Goal: Task Accomplishment & Management: Complete application form

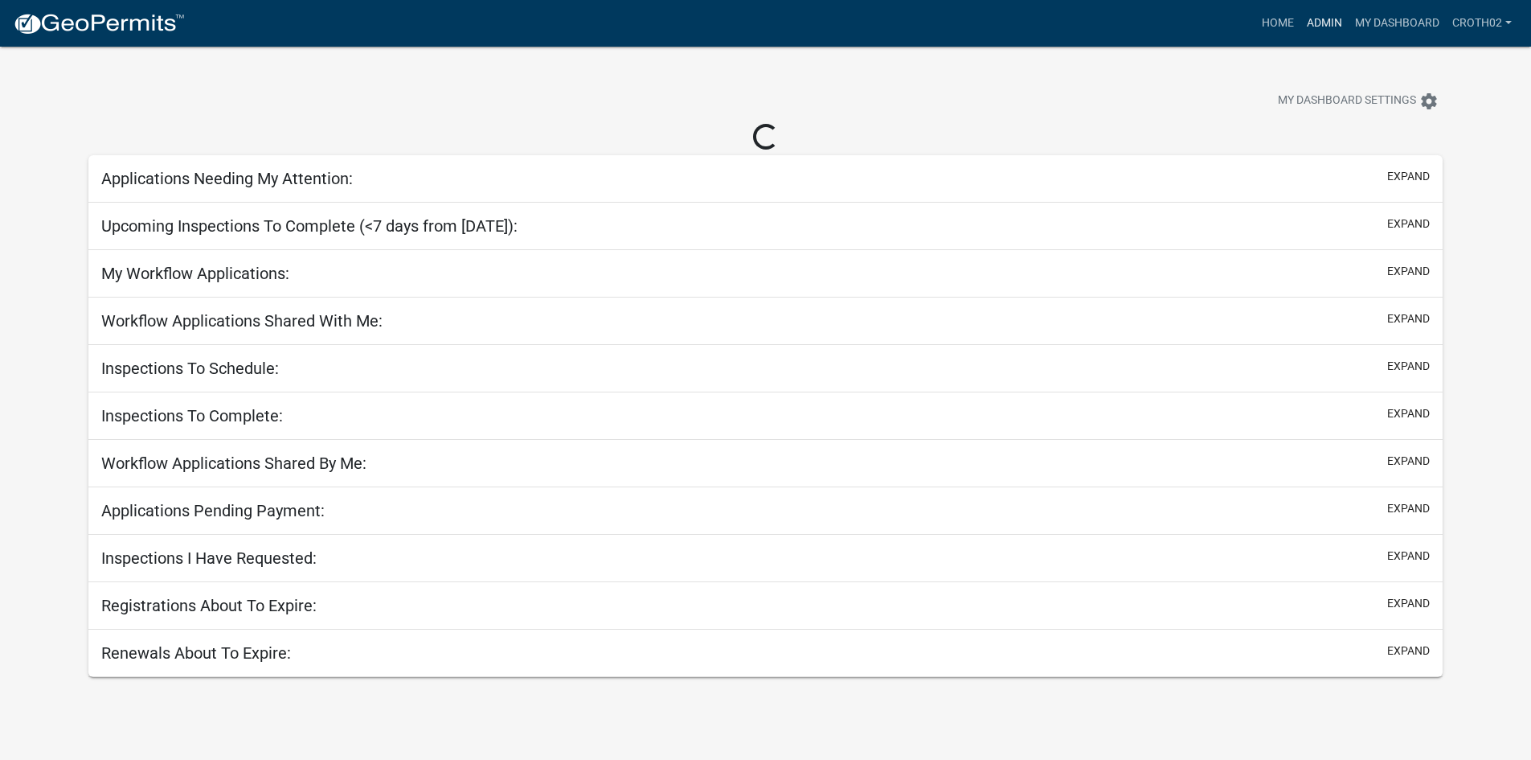
drag, startPoint x: 1327, startPoint y: 20, endPoint x: 1254, endPoint y: 51, distance: 79.6
click at [1327, 20] on link "Admin" at bounding box center [1325, 23] width 48 height 31
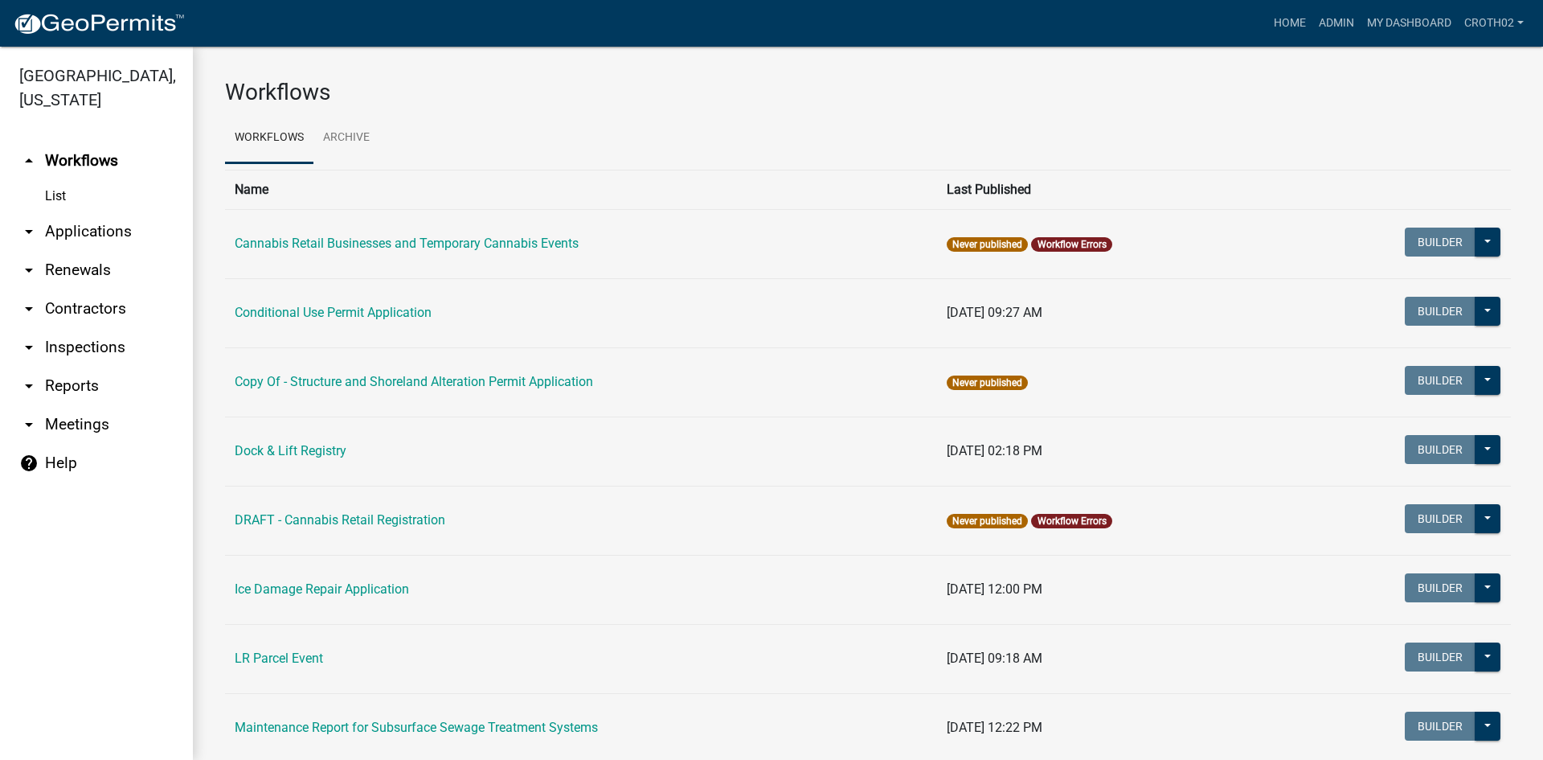
click at [73, 226] on link "arrow_drop_down Applications" at bounding box center [96, 231] width 193 height 39
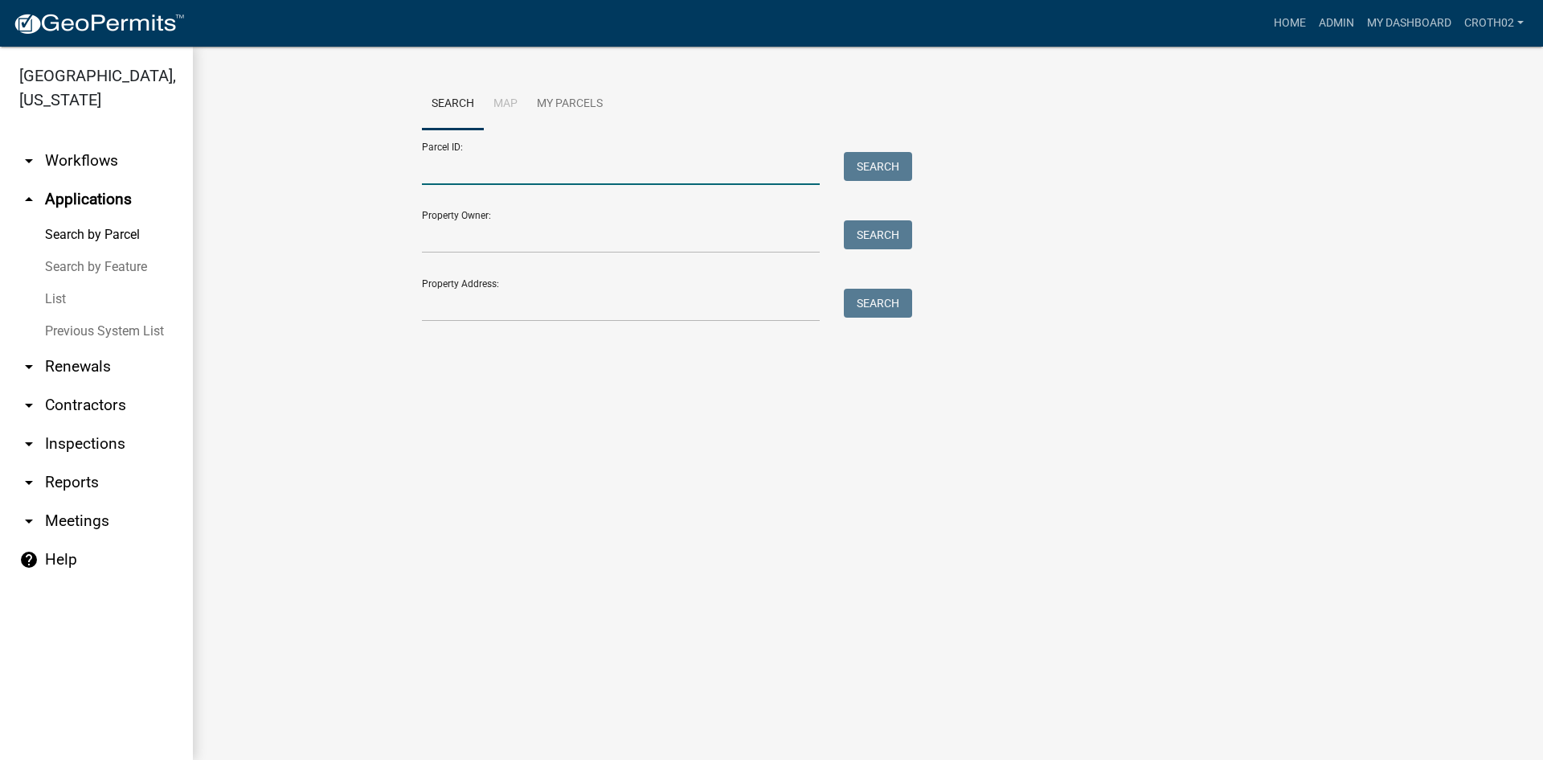
click at [538, 161] on input "Parcel ID:" at bounding box center [621, 168] width 398 height 33
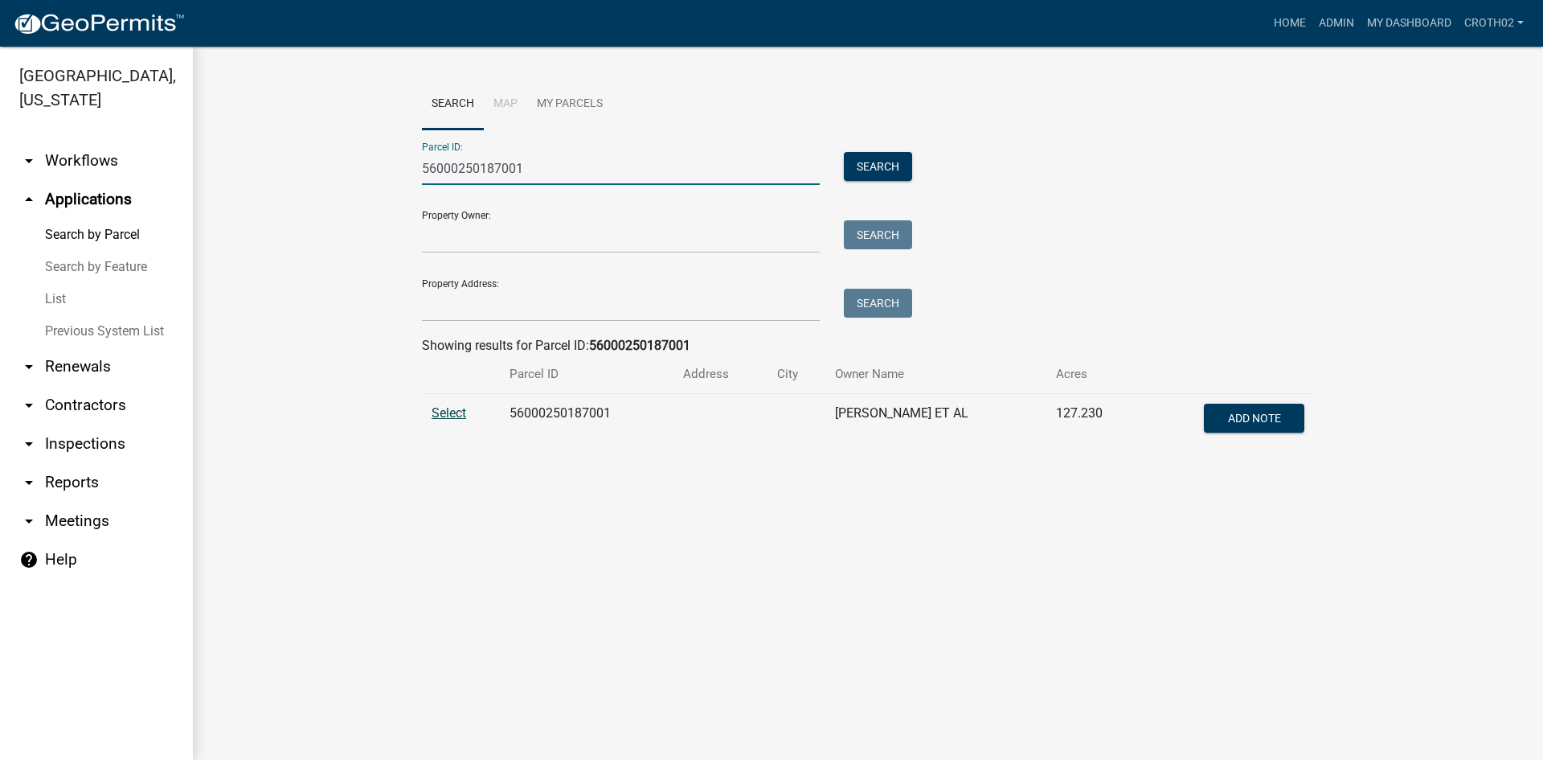
type input "56000250187001"
drag, startPoint x: 450, startPoint y: 412, endPoint x: 531, endPoint y: 443, distance: 86.0
click at [450, 412] on span "Select" at bounding box center [449, 412] width 35 height 15
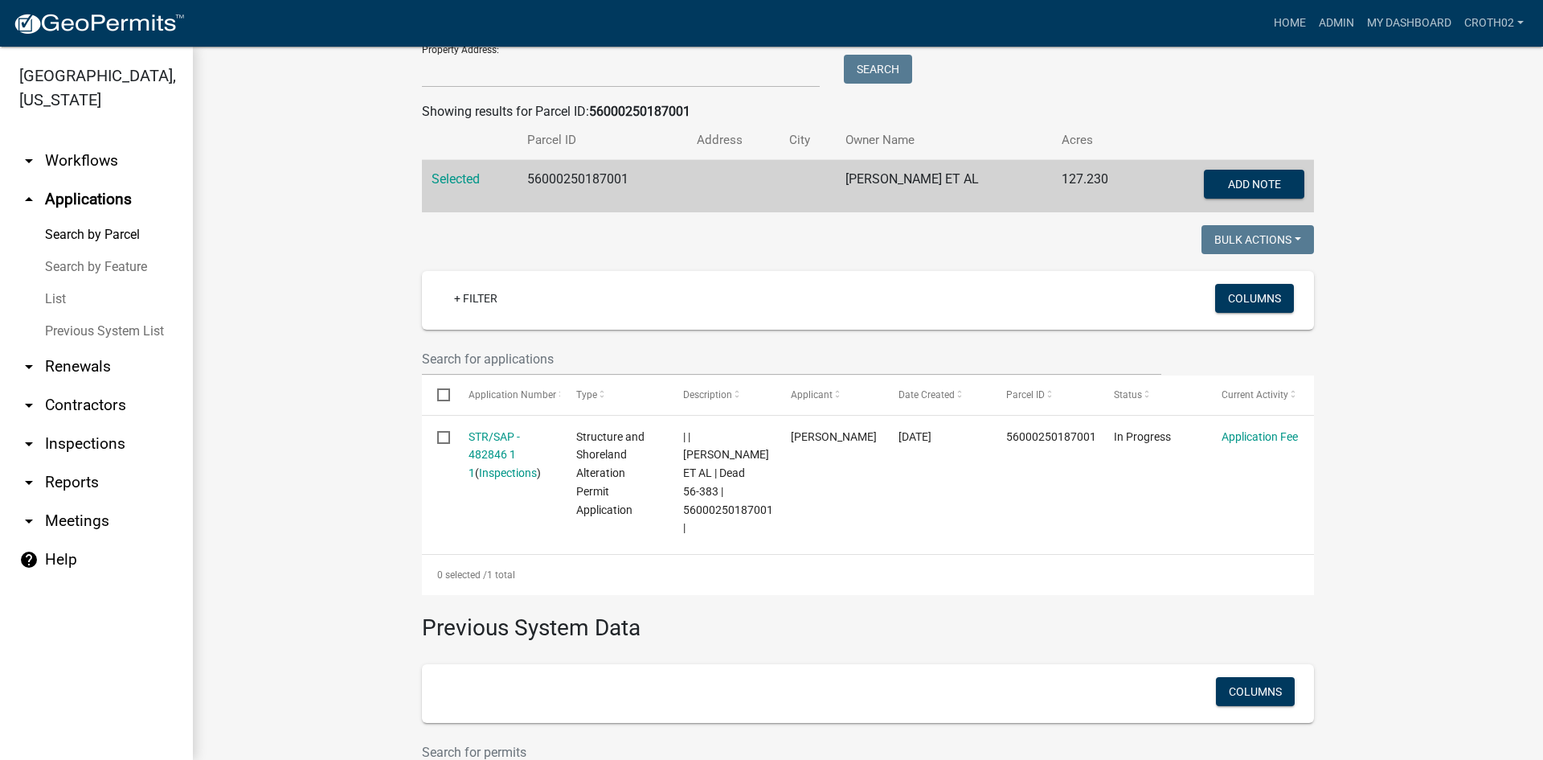
scroll to position [241, 0]
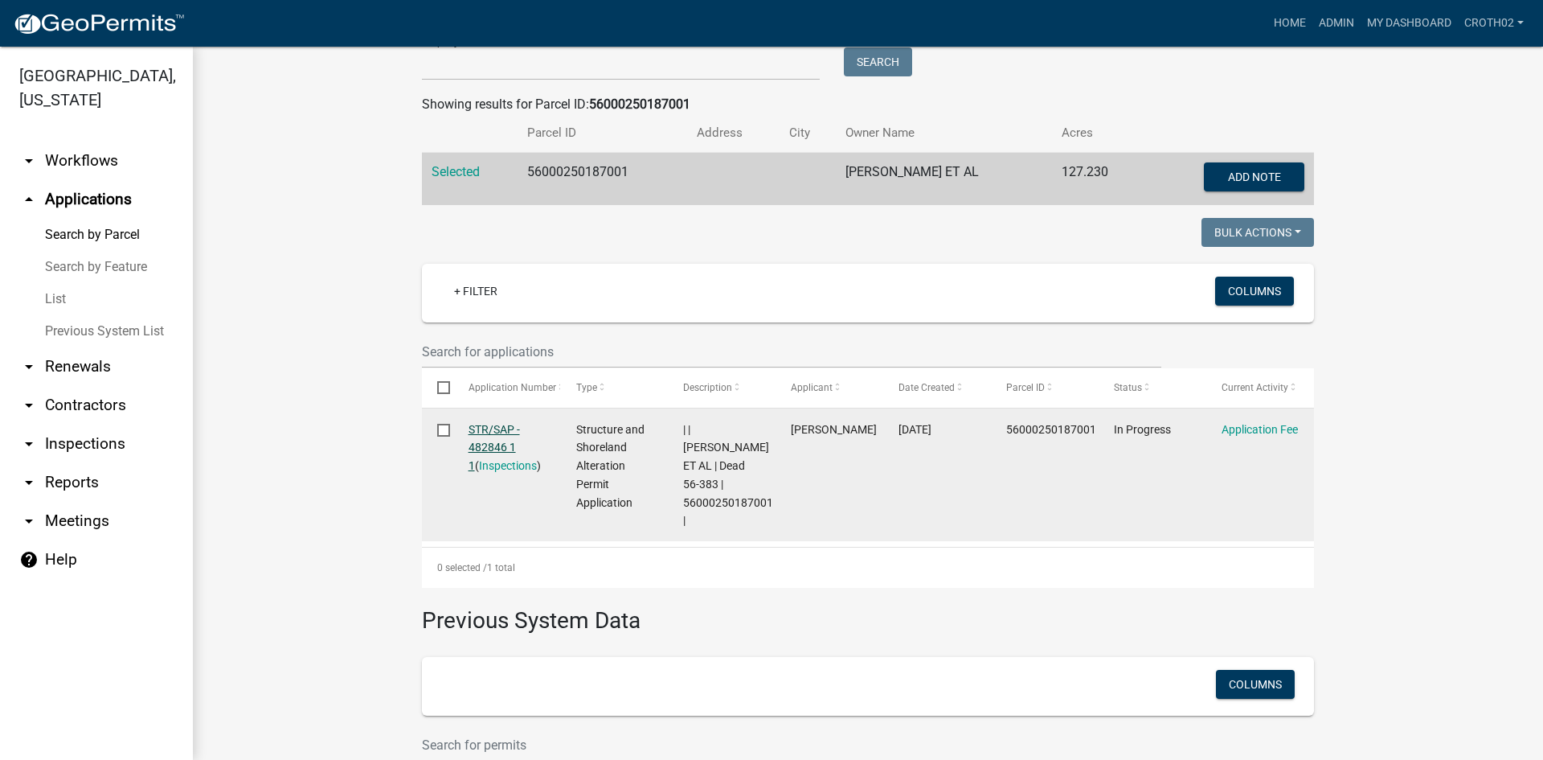
click at [481, 429] on link "STR/SAP - 482846 1 1" at bounding box center [494, 448] width 51 height 50
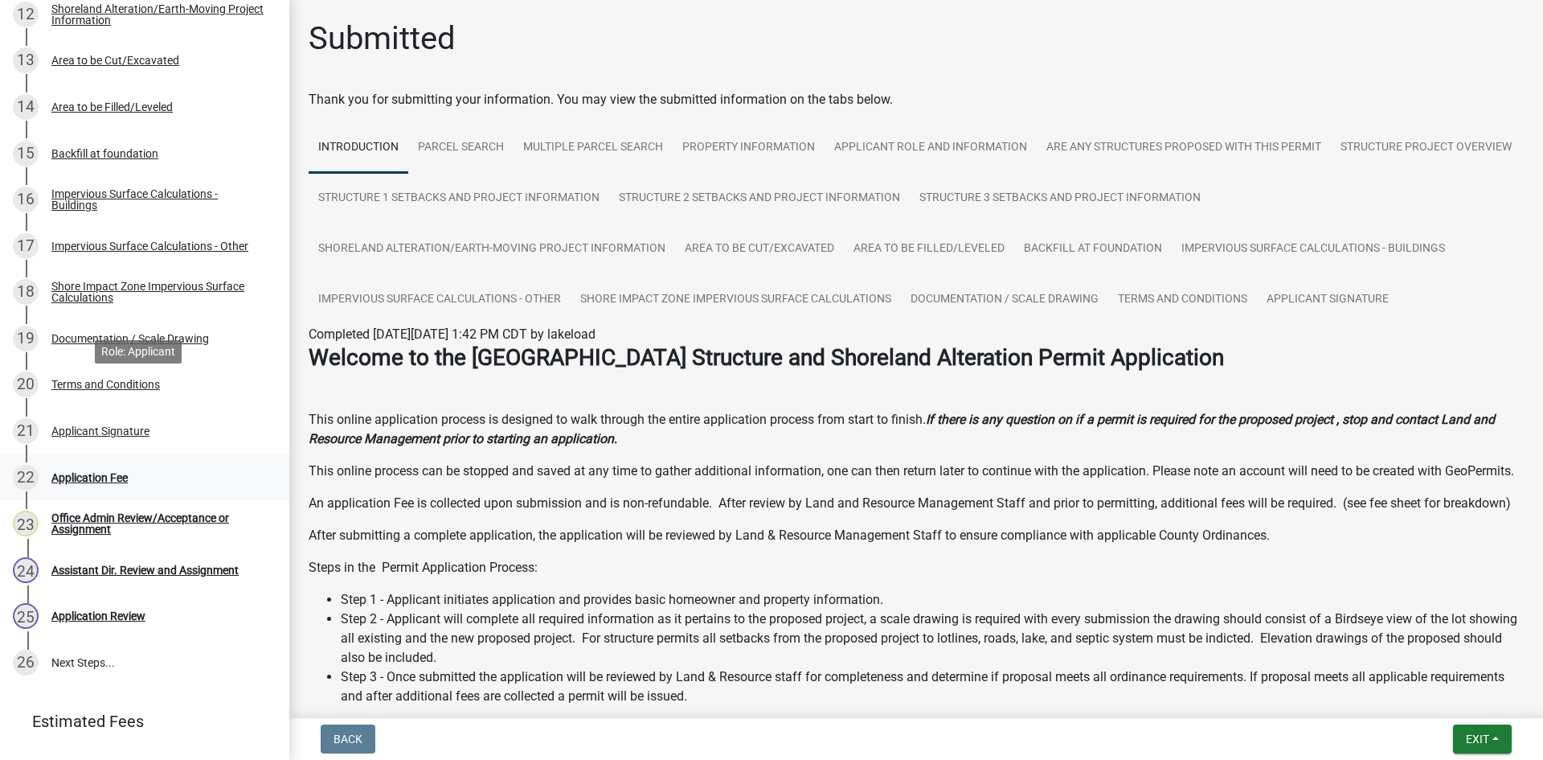
scroll to position [824, 0]
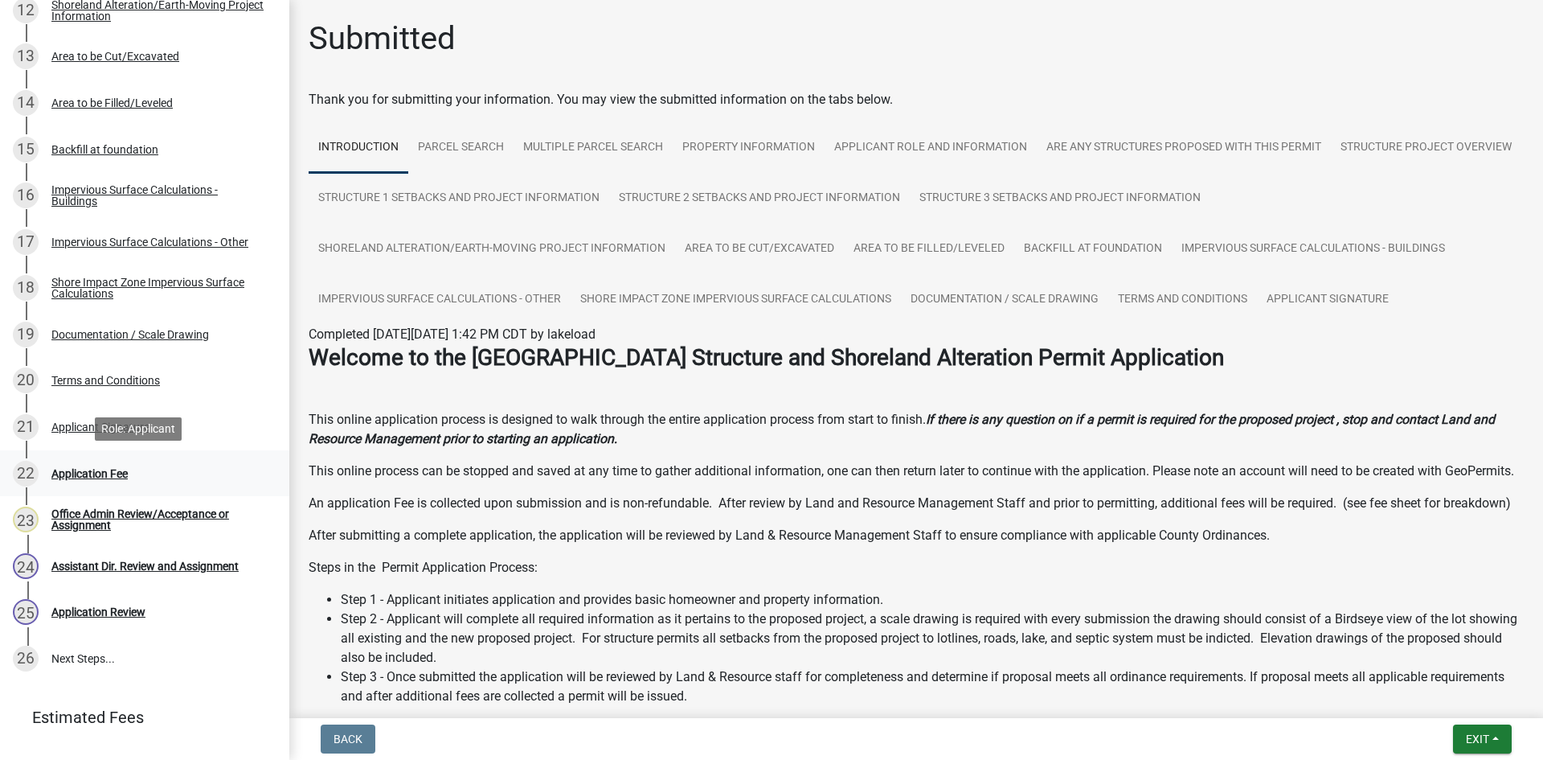
click at [113, 474] on div "Application Fee" at bounding box center [89, 473] width 76 height 11
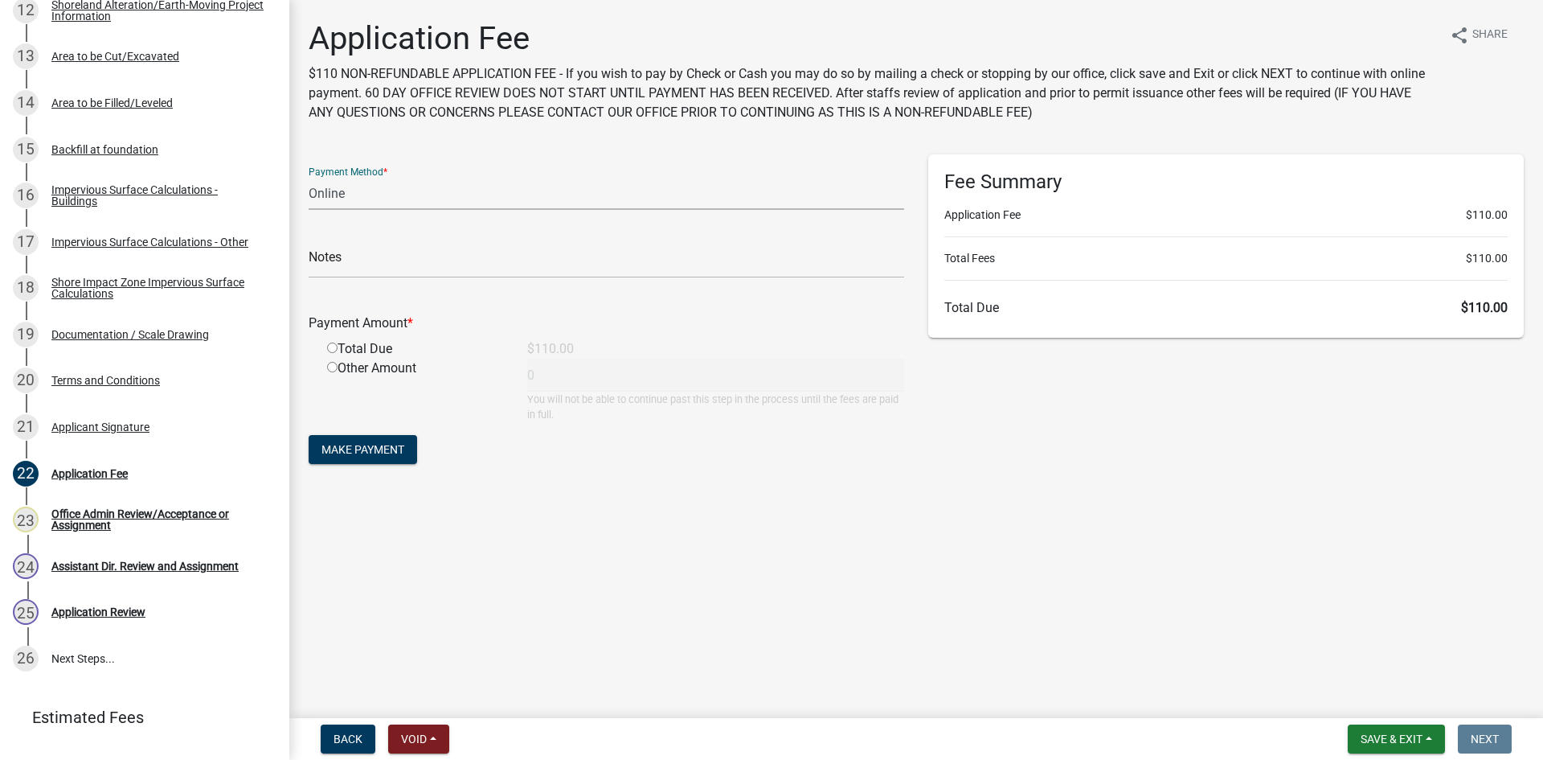
click at [377, 188] on select "Credit Card POS Check Cash Online" at bounding box center [607, 193] width 596 height 33
select select "1: 0"
click at [309, 177] on select "Credit Card POS Check Cash Online" at bounding box center [607, 193] width 596 height 33
click at [383, 260] on input "text" at bounding box center [607, 261] width 596 height 33
click at [342, 267] on input "5258 2025-021" at bounding box center [607, 261] width 596 height 33
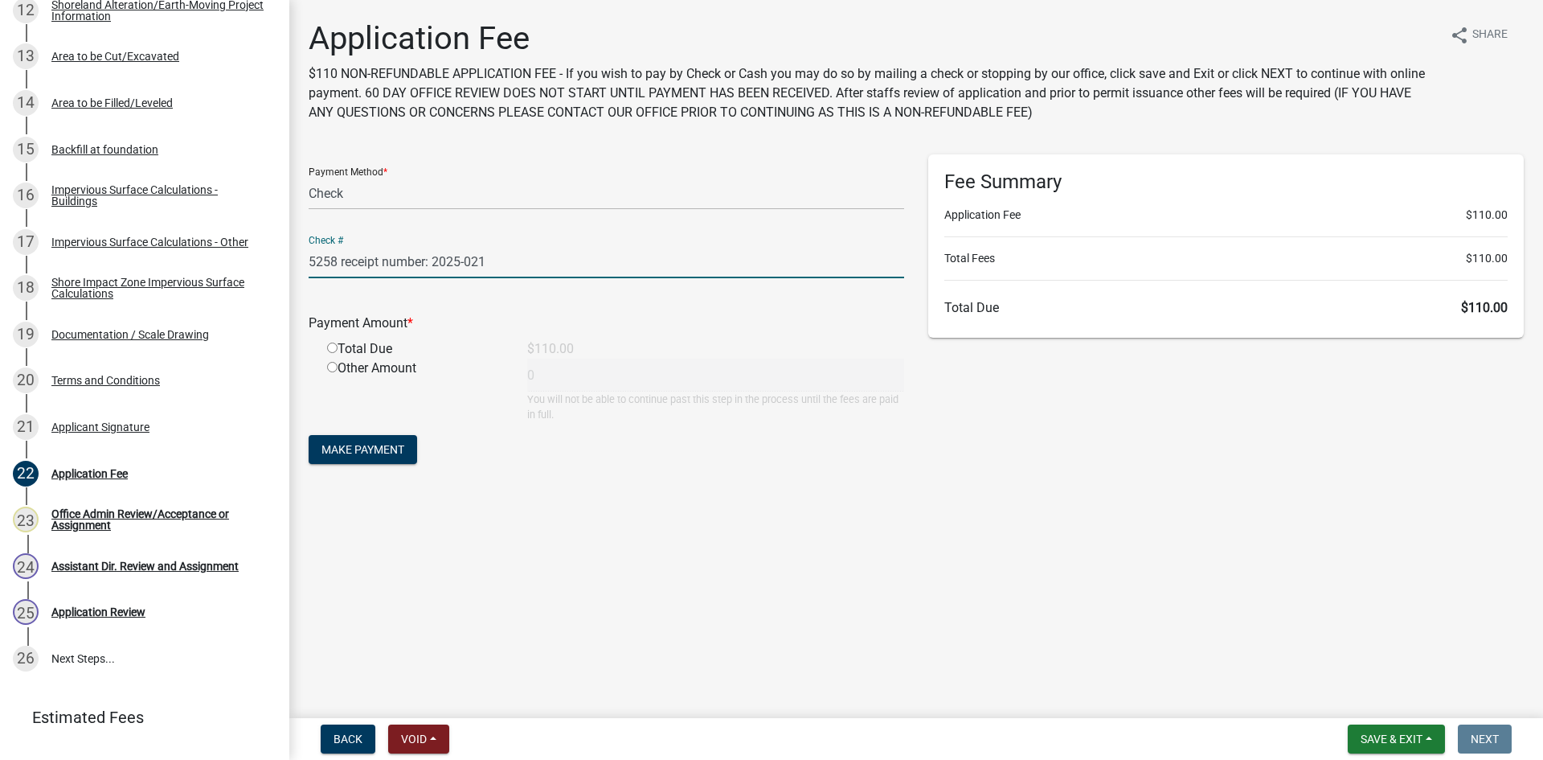
type input "5258 receipt number: 2025-021"
click at [332, 348] on input "radio" at bounding box center [332, 347] width 10 height 10
radio input "true"
type input "110"
click at [404, 453] on span "Make Payment" at bounding box center [363, 449] width 83 height 13
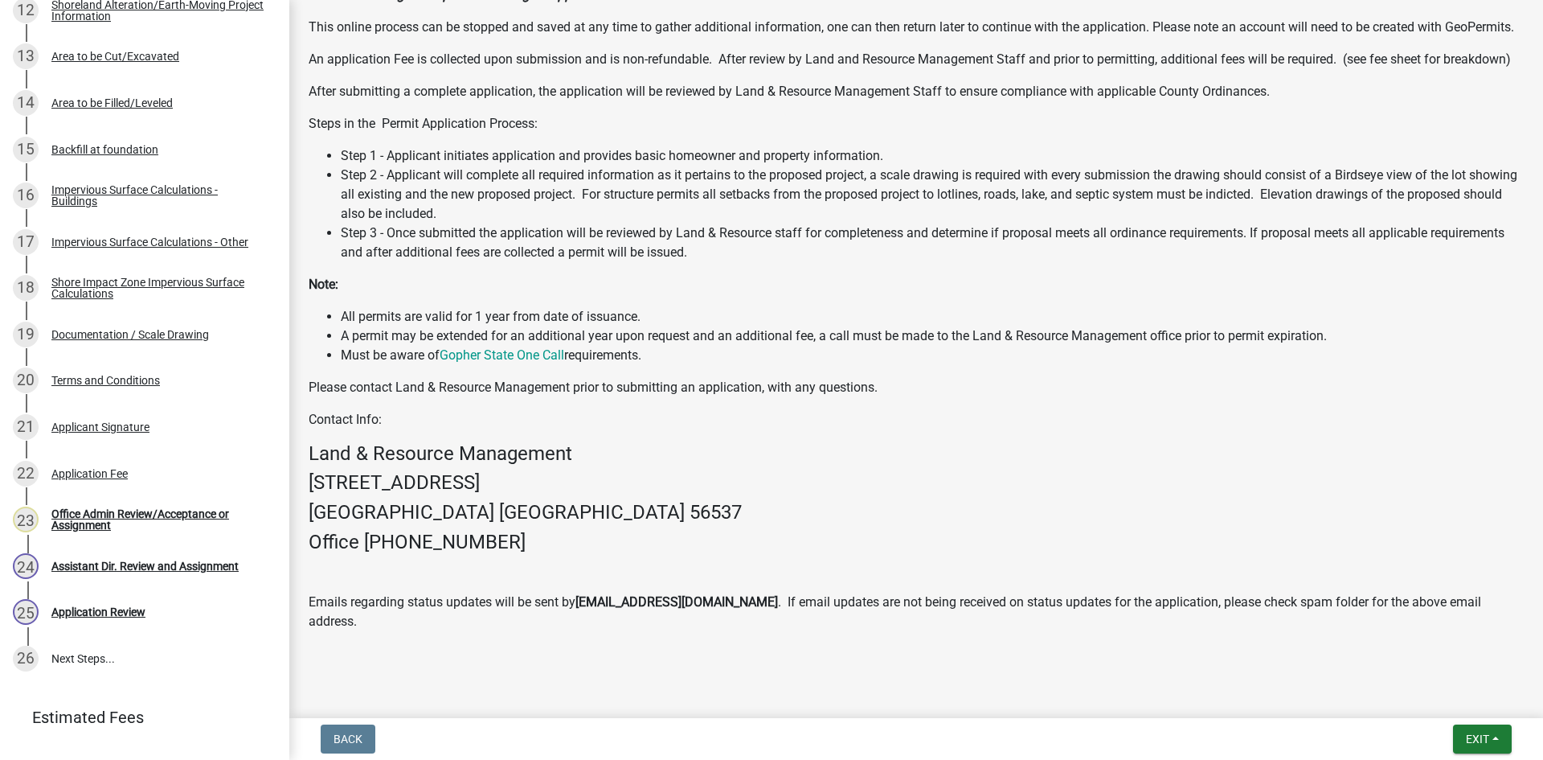
scroll to position [528, 0]
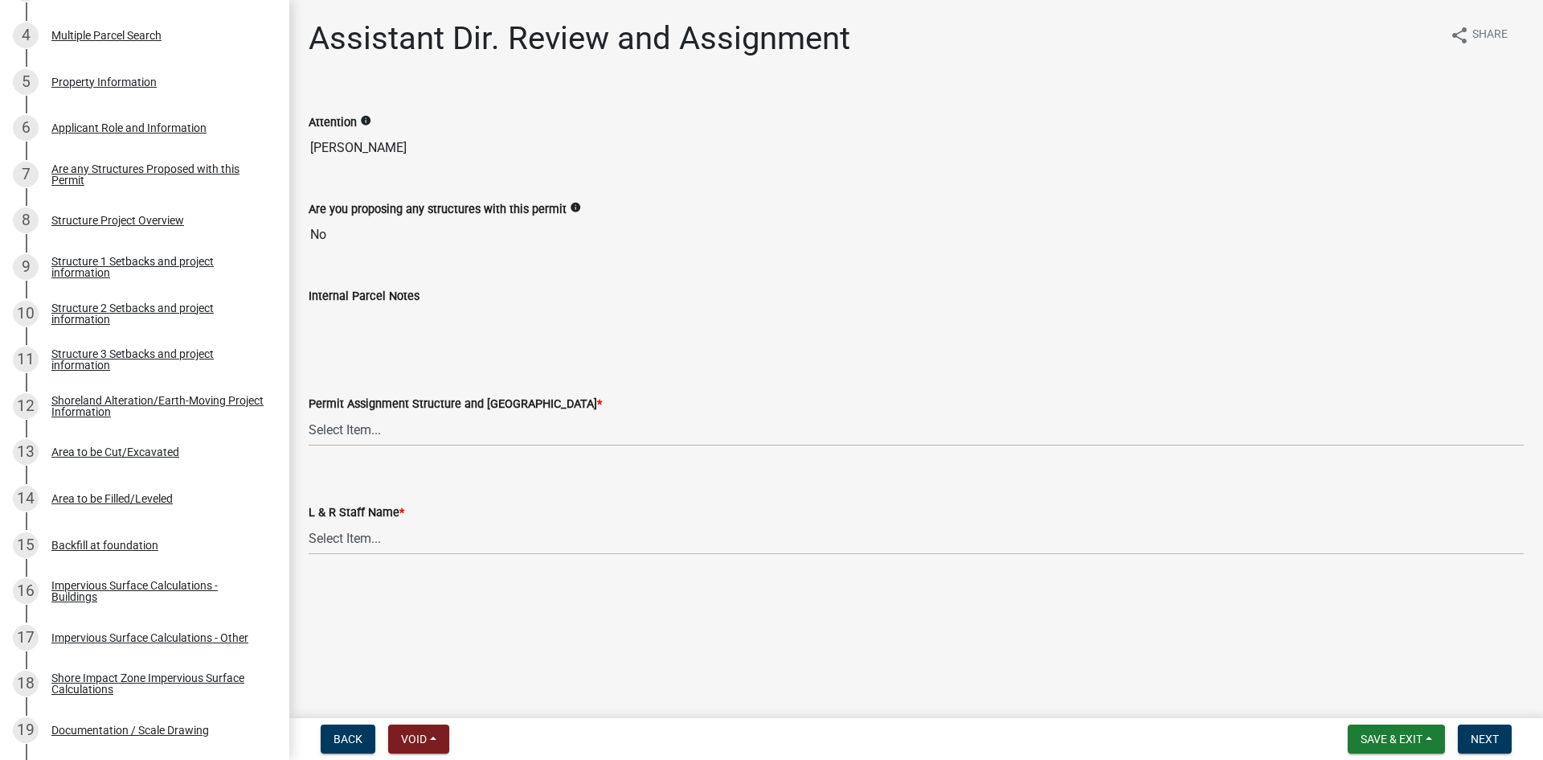
scroll to position [462, 0]
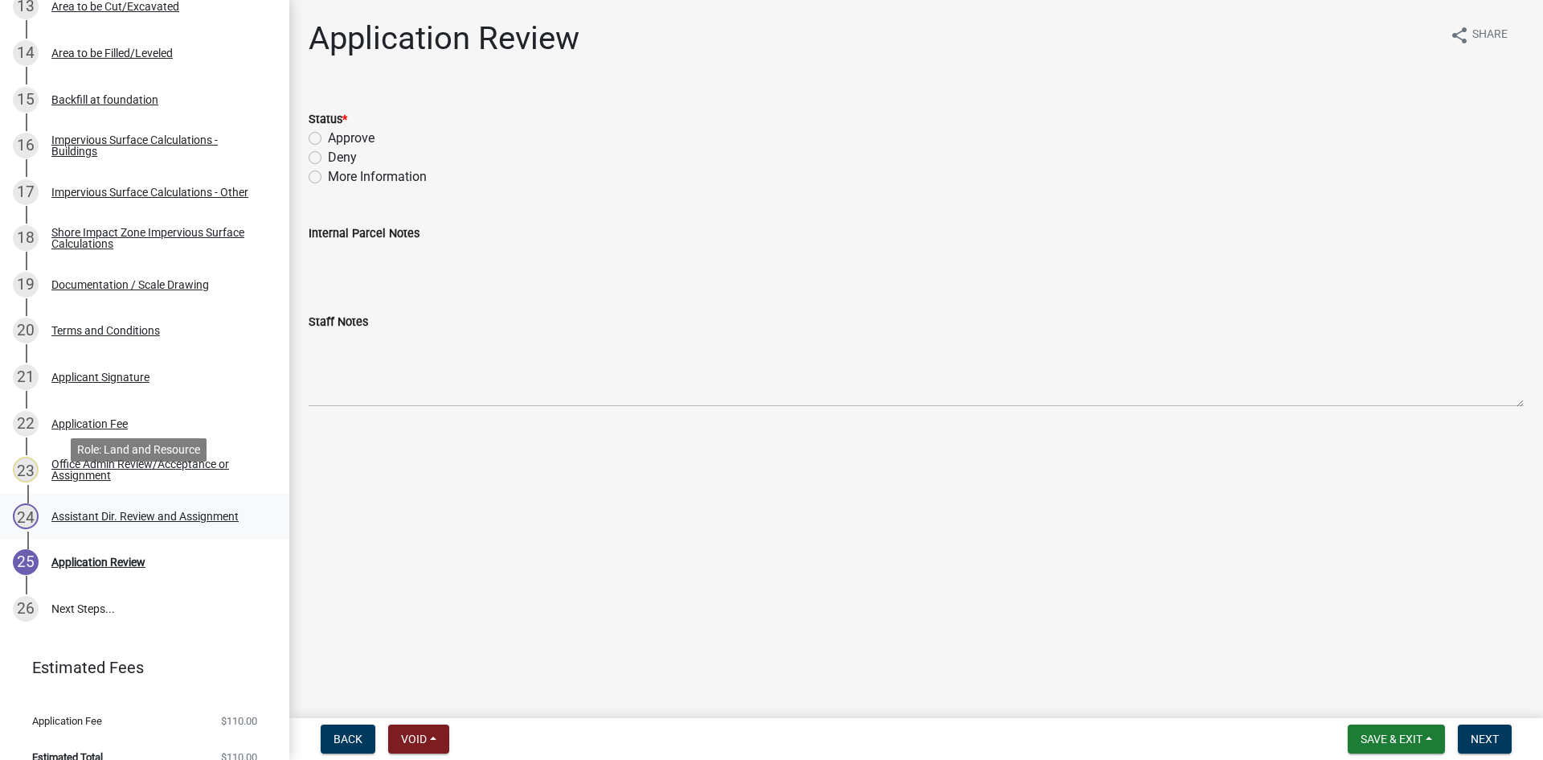
scroll to position [928, 0]
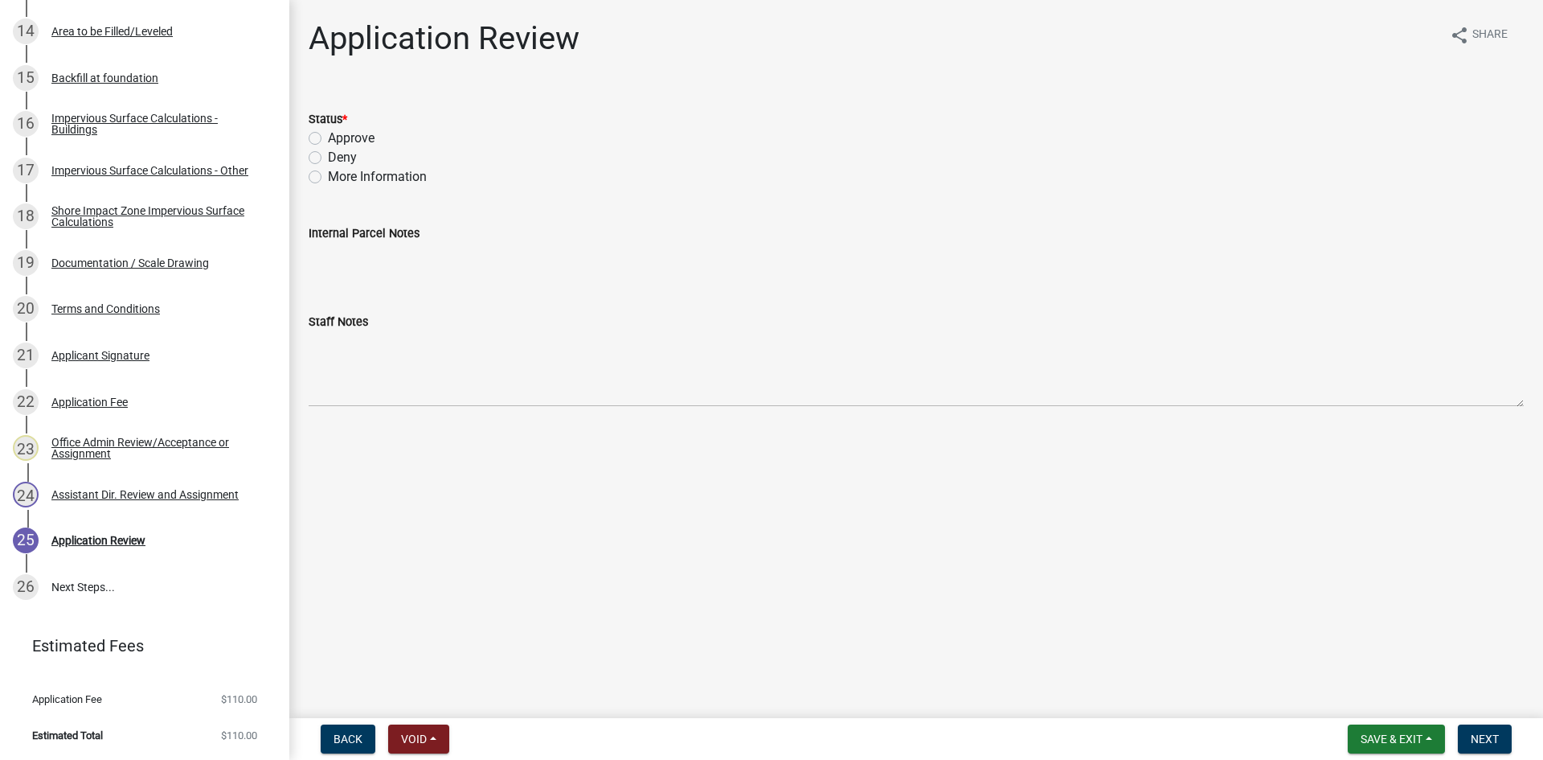
click at [328, 136] on label "Approve" at bounding box center [351, 138] width 47 height 19
click at [328, 136] on input "Approve" at bounding box center [333, 134] width 10 height 10
radio input "true"
click at [1490, 743] on span "Next" at bounding box center [1485, 738] width 28 height 13
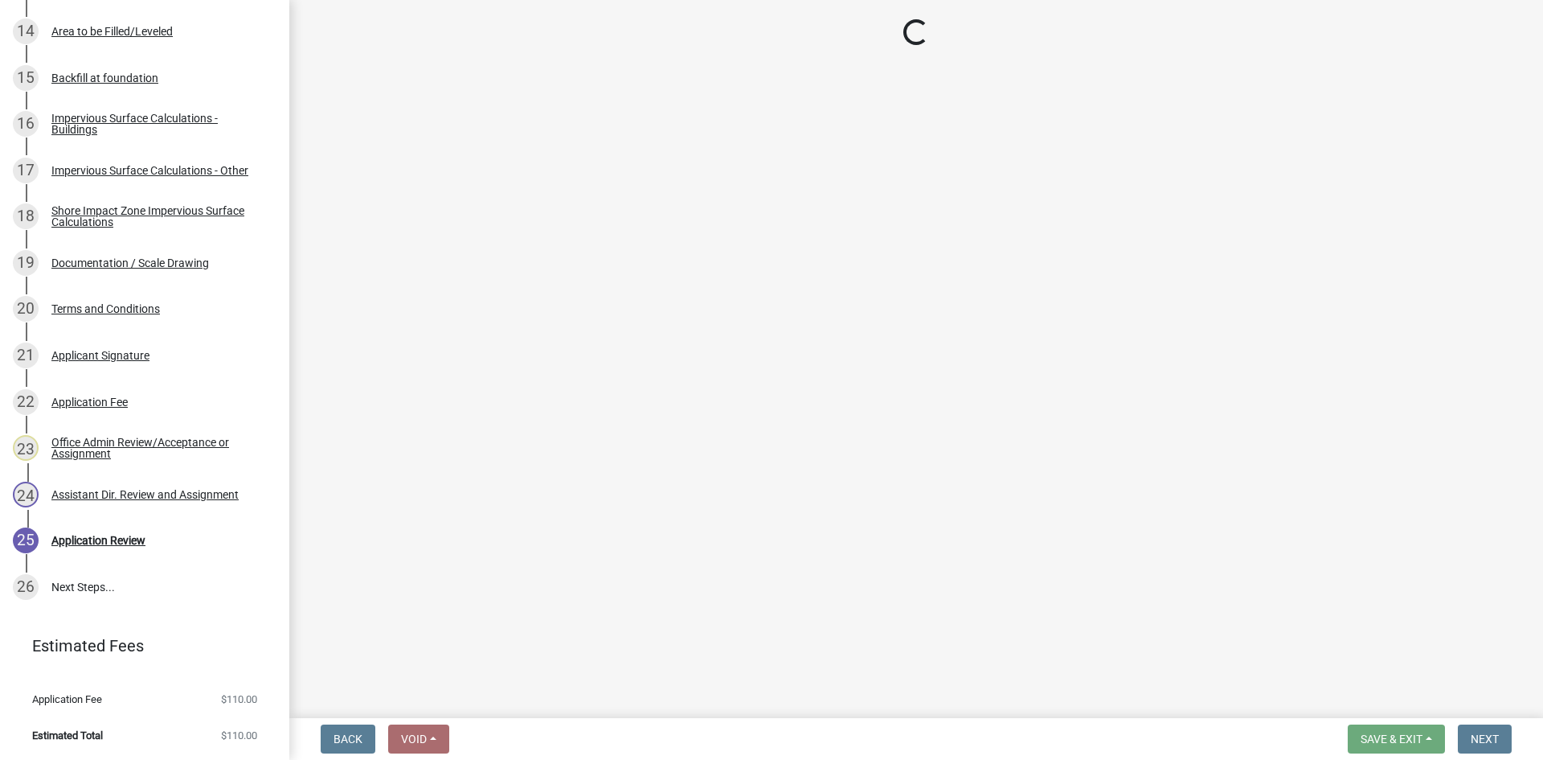
scroll to position [1252, 0]
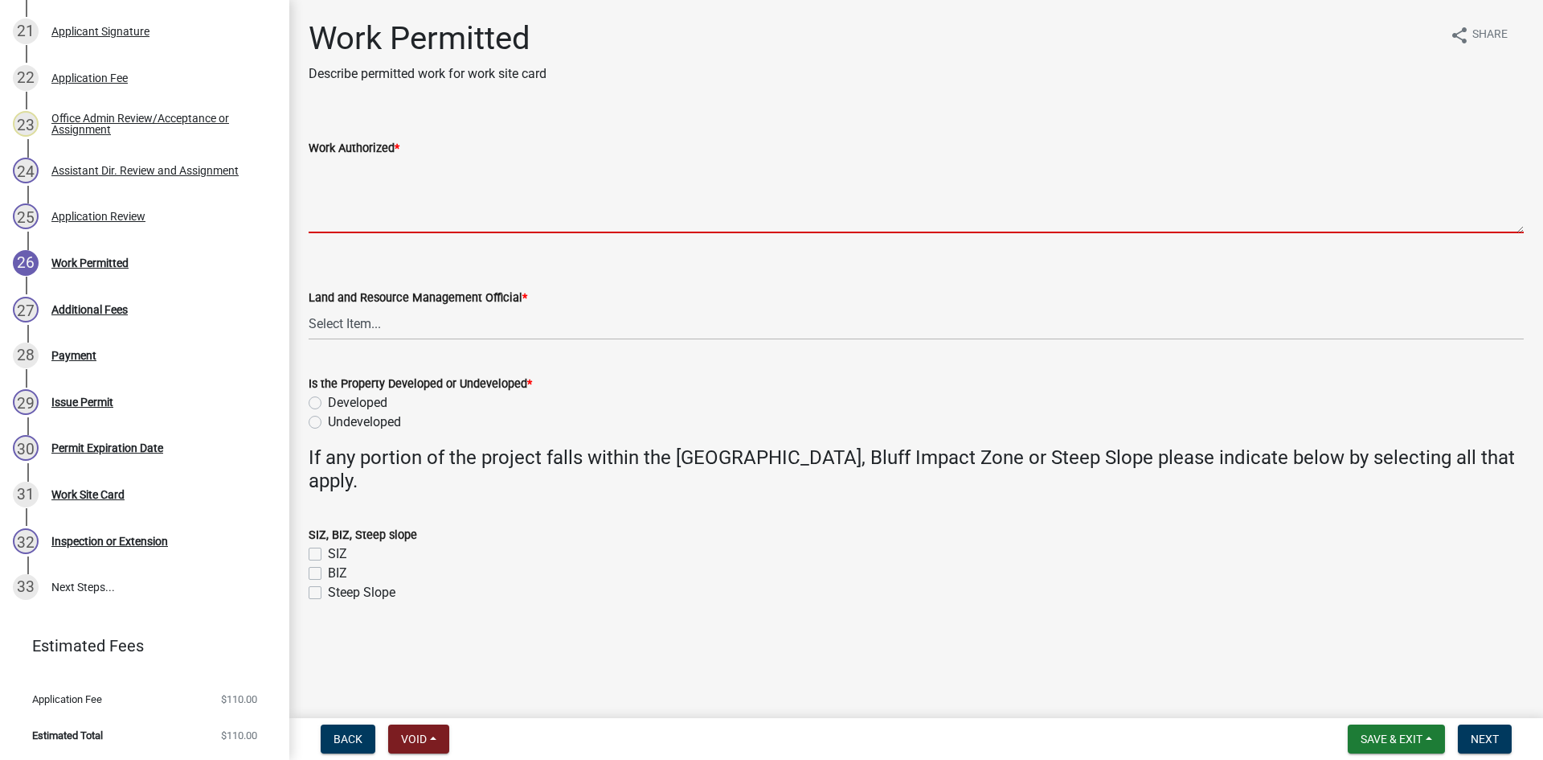
click at [356, 209] on textarea "Work Authorized *" at bounding box center [916, 196] width 1215 height 76
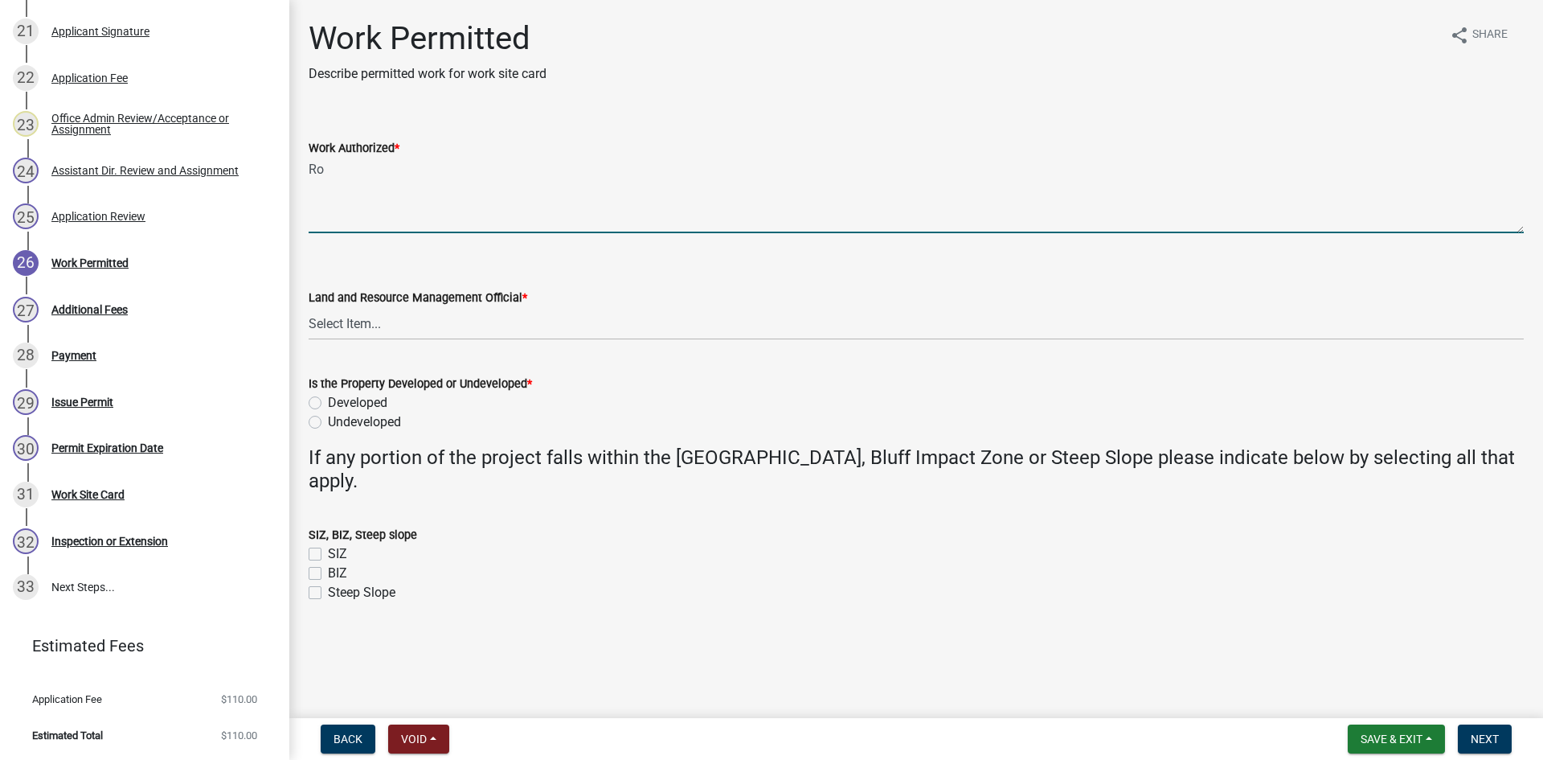
type textarea "R"
type textarea "A"
type textarea "Approved for a crossing 112' by 26' through wetland, approved by the Technical …"
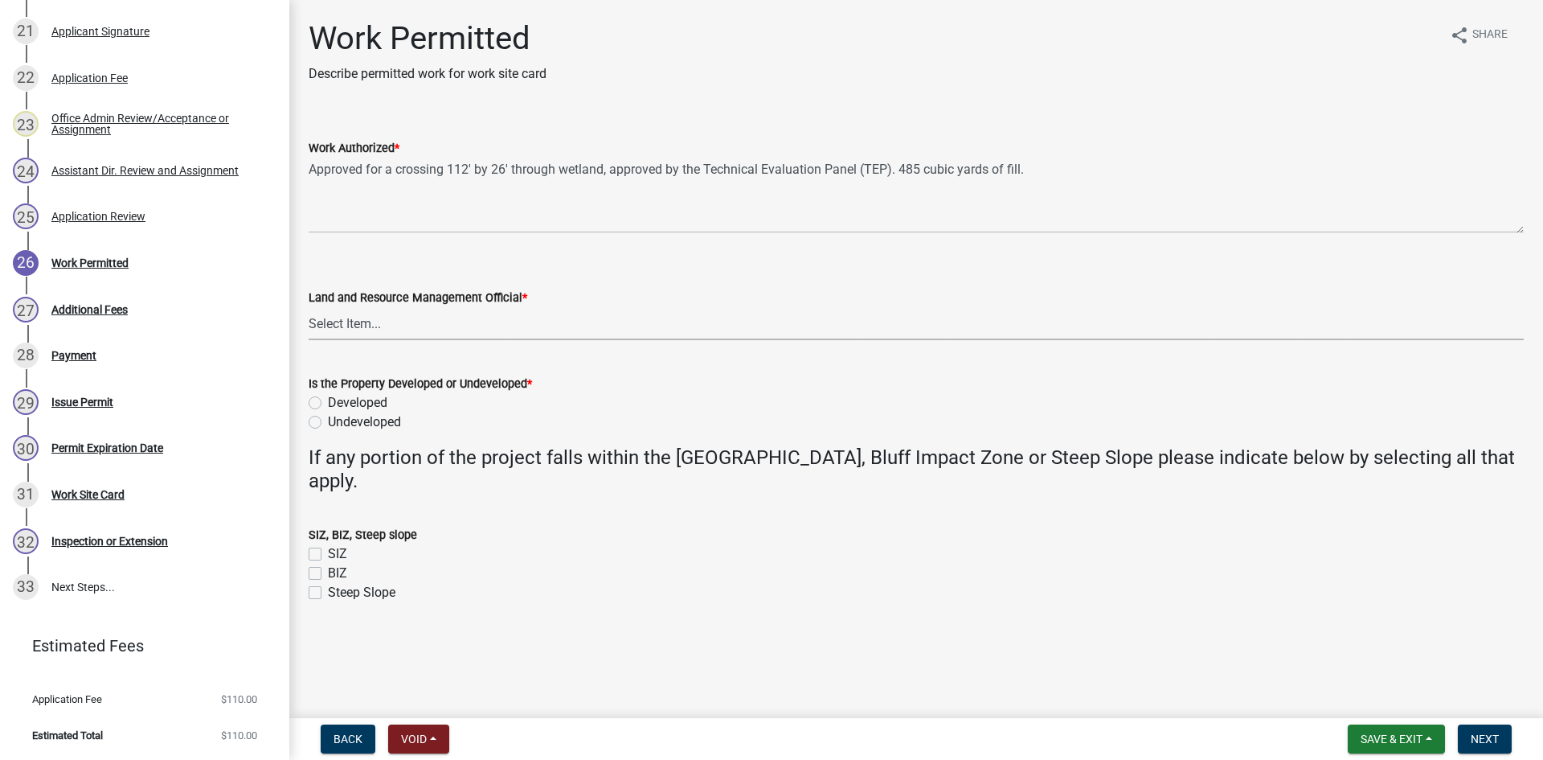
click at [388, 326] on select "Select Item... Alexis Newark Amy Busko Andrea Perales Brittany Tollefson Christ…" at bounding box center [916, 323] width 1215 height 33
click at [309, 307] on select "Select Item... Alexis Newark Amy Busko Andrea Perales Brittany Tollefson Christ…" at bounding box center [916, 323] width 1215 height 33
select select "b19d6205-3ca8-4186-ae91-d4c0ebb2bf1e"
click at [328, 421] on label "Undeveloped" at bounding box center [364, 421] width 73 height 19
click at [328, 421] on input "Undeveloped" at bounding box center [333, 417] width 10 height 10
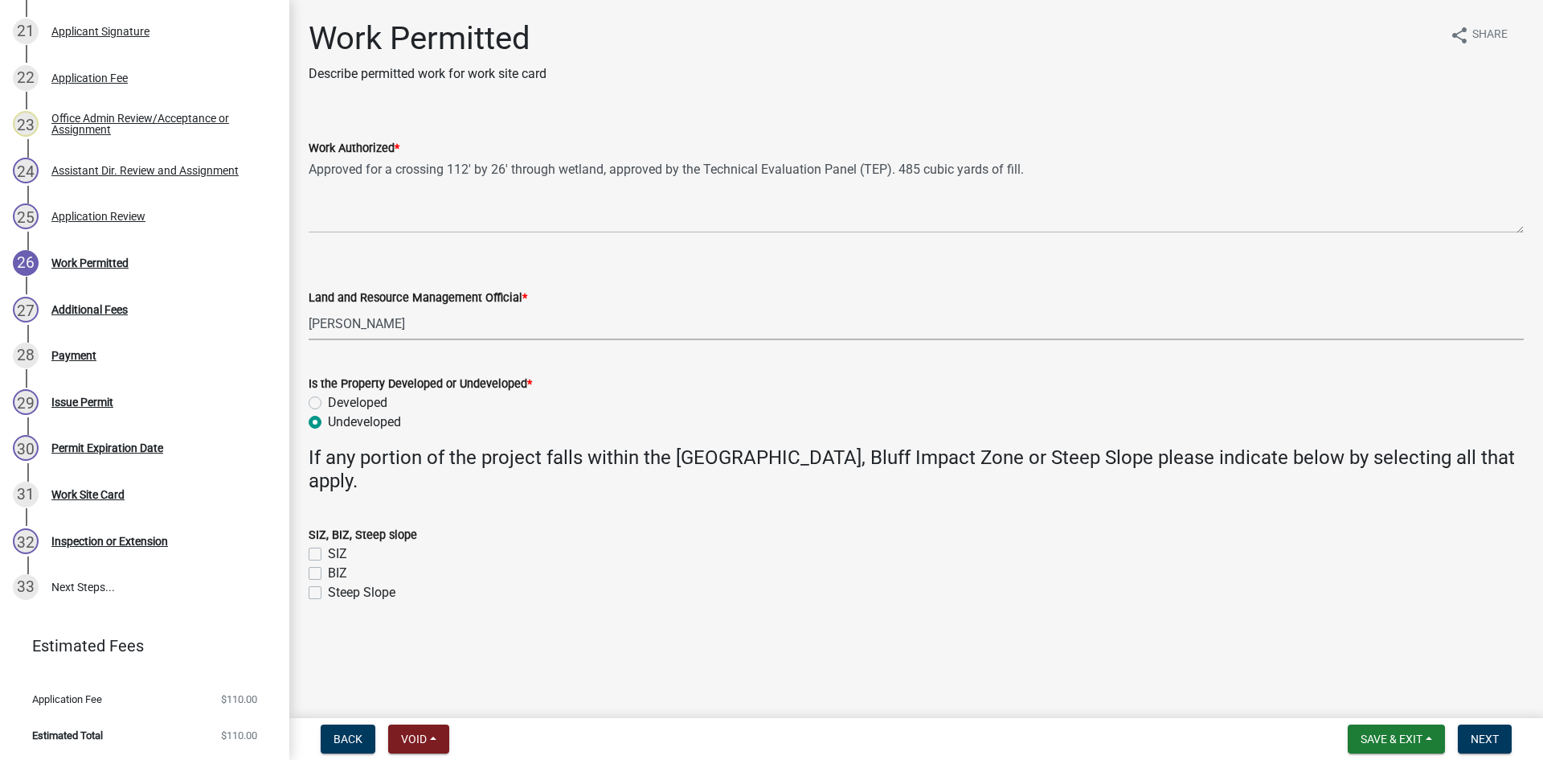
radio input "true"
click at [328, 551] on label "SIZ" at bounding box center [337, 553] width 19 height 19
click at [328, 551] on input "SIZ" at bounding box center [333, 549] width 10 height 10
checkbox input "true"
checkbox input "false"
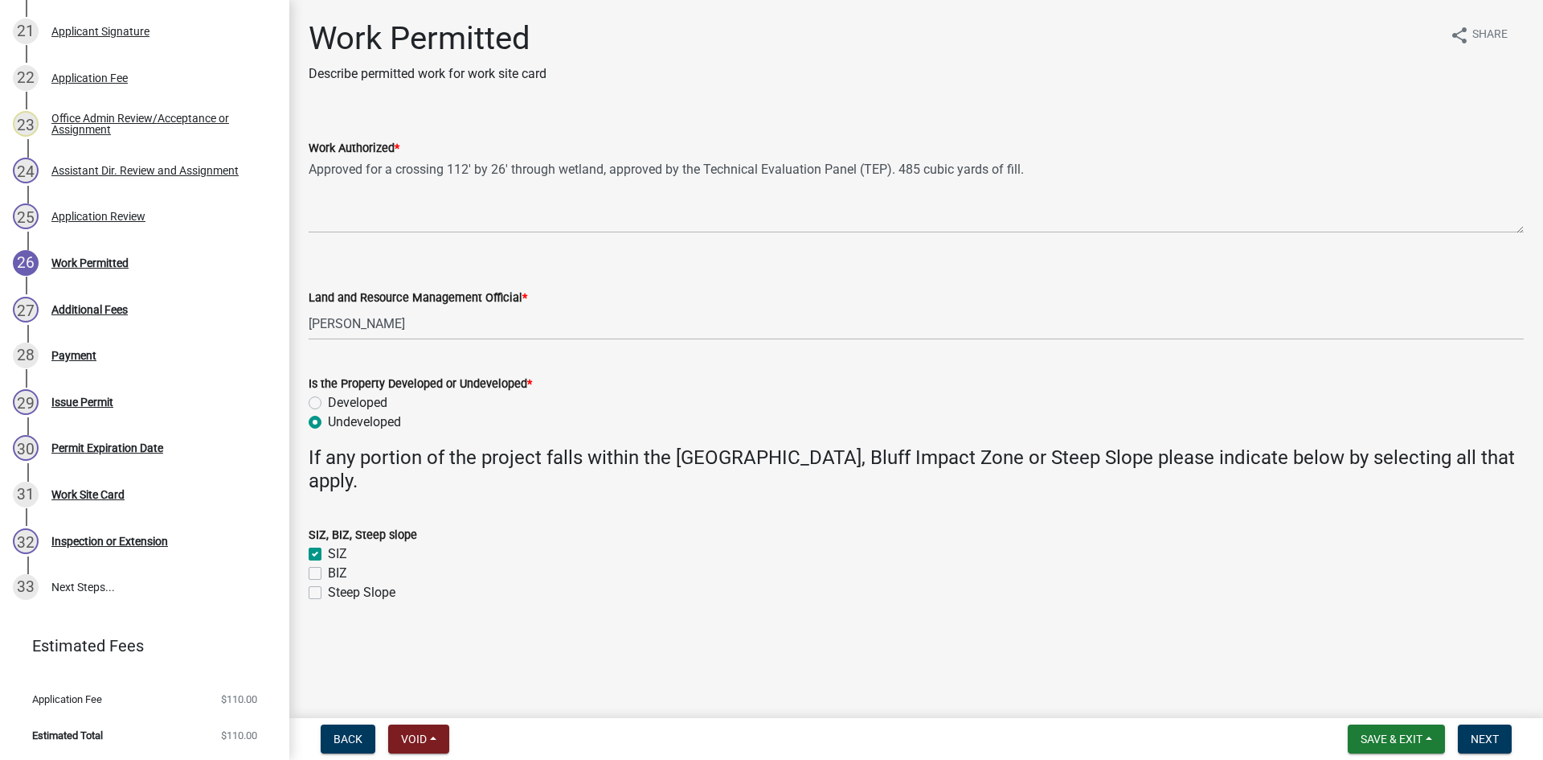
checkbox input "false"
click at [328, 551] on label "SIZ" at bounding box center [337, 553] width 19 height 19
click at [328, 551] on input "SIZ" at bounding box center [333, 549] width 10 height 10
checkbox input "false"
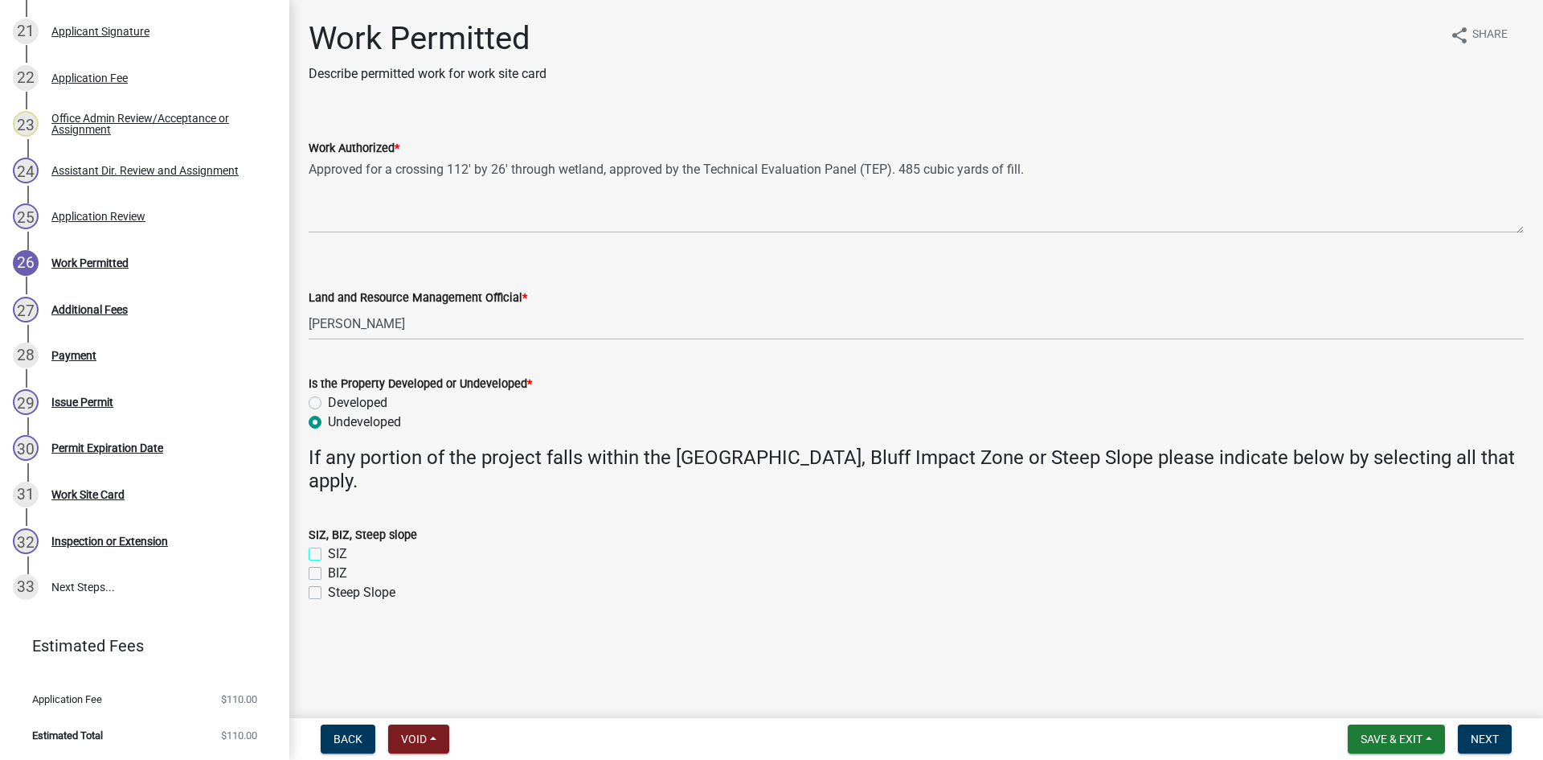
checkbox input "false"
click at [1504, 739] on button "Next" at bounding box center [1485, 738] width 54 height 29
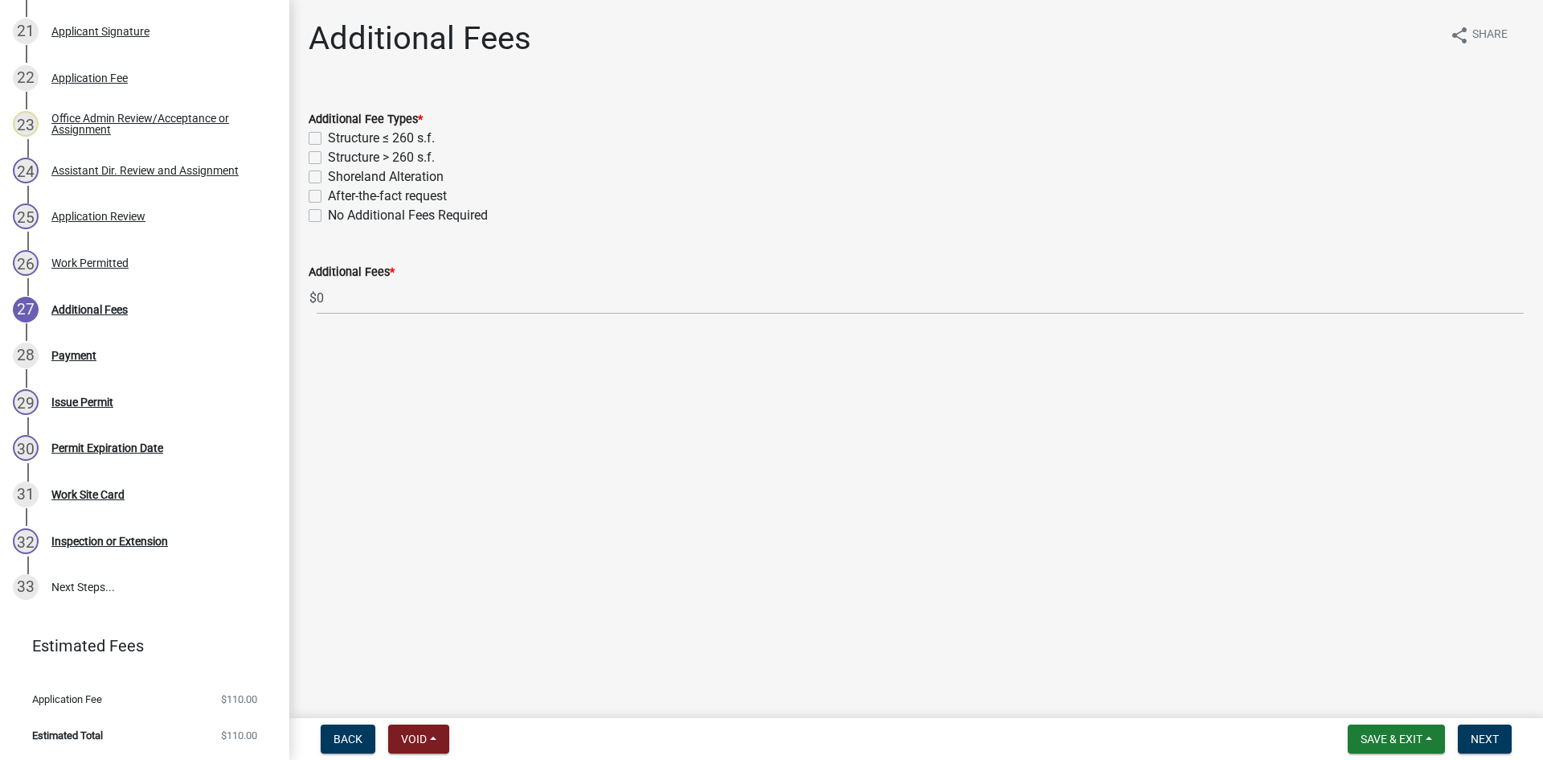
click at [328, 177] on label "Shoreland Alteration" at bounding box center [386, 176] width 116 height 19
click at [328, 177] on input "Shoreland Alteration" at bounding box center [333, 172] width 10 height 10
checkbox input "true"
checkbox input "false"
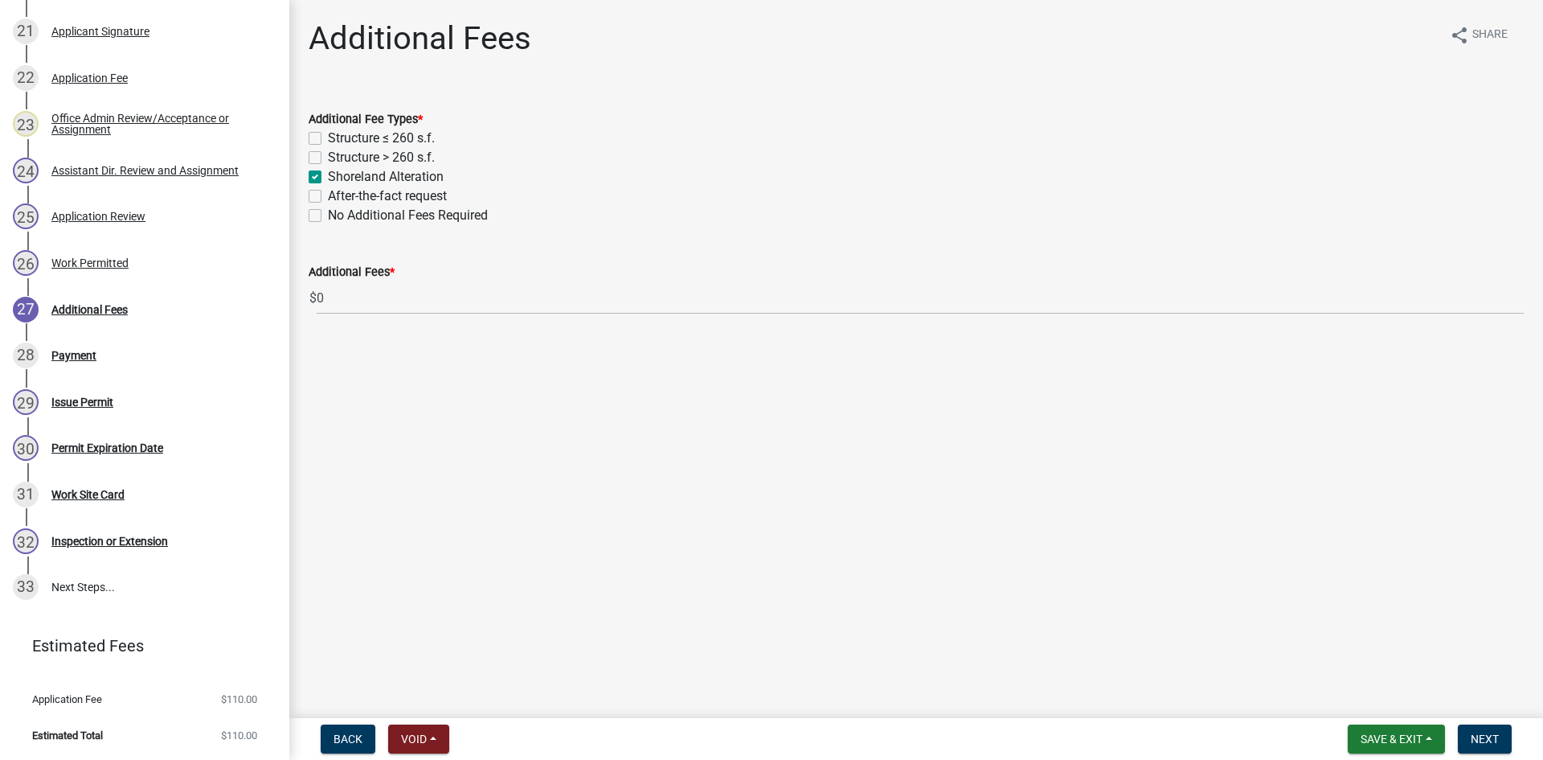
checkbox input "true"
checkbox input "false"
click at [1504, 742] on button "Next" at bounding box center [1485, 738] width 54 height 29
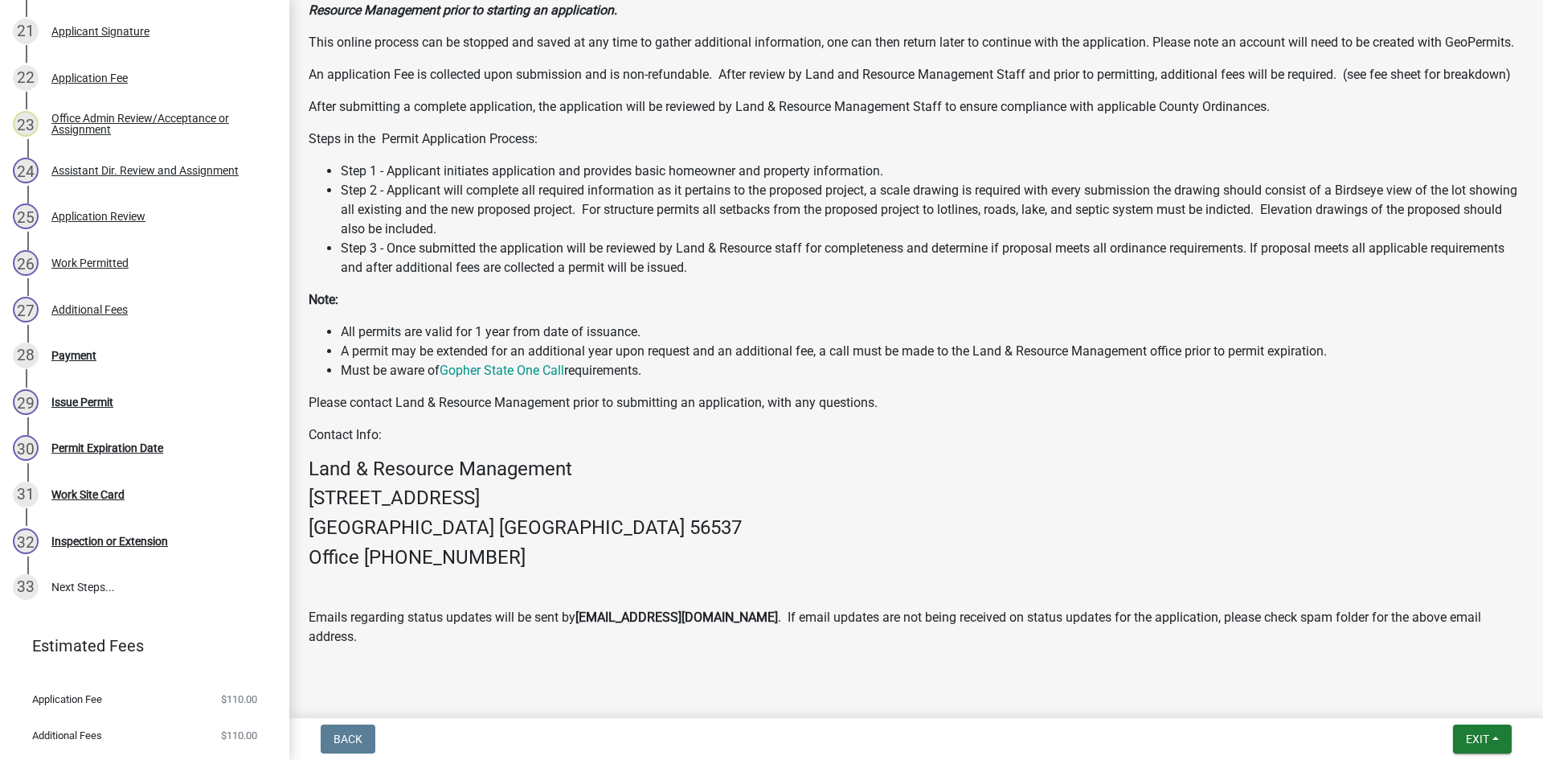
scroll to position [579, 0]
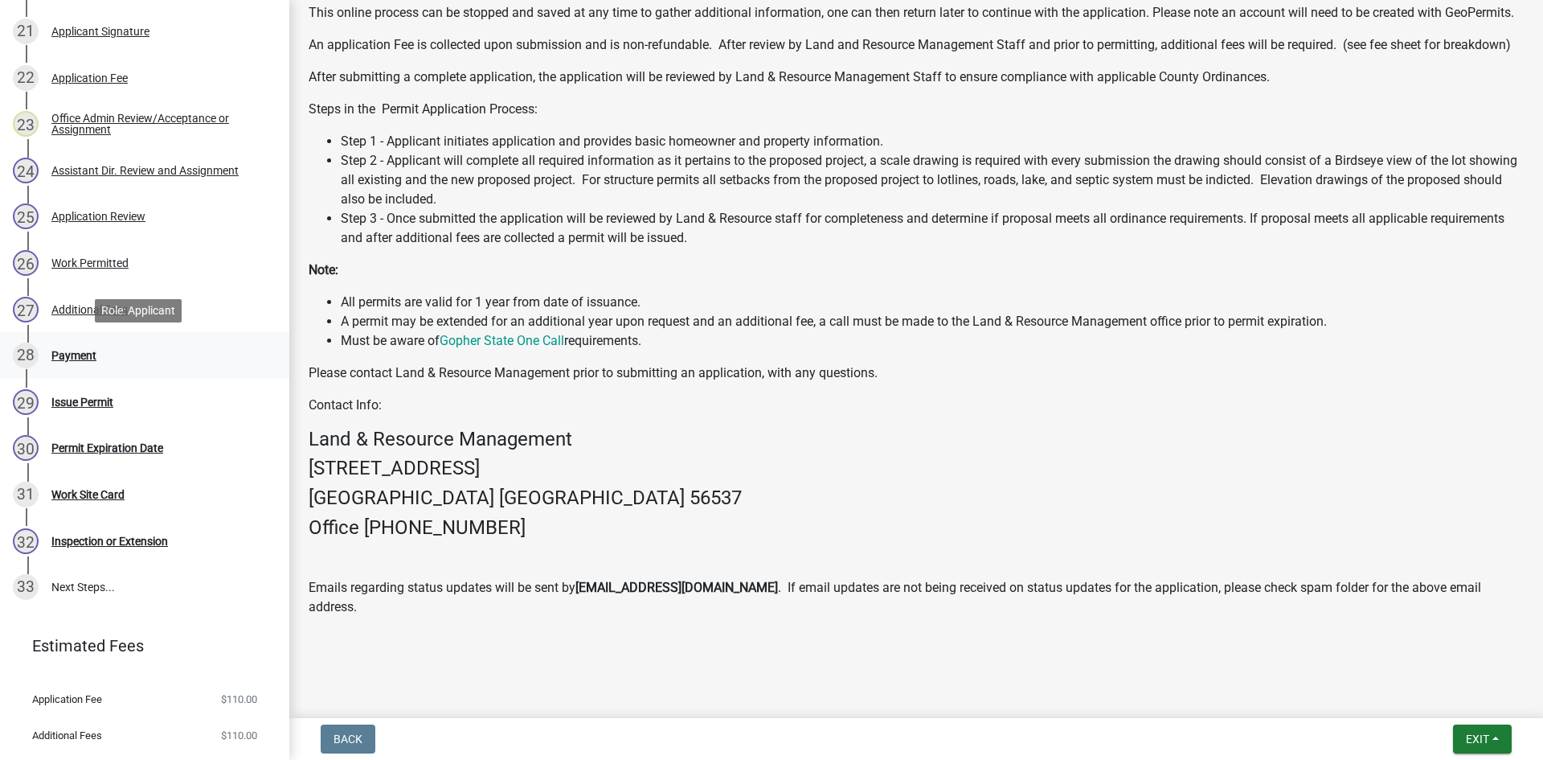
click at [96, 358] on div "28 Payment" at bounding box center [138, 355] width 251 height 26
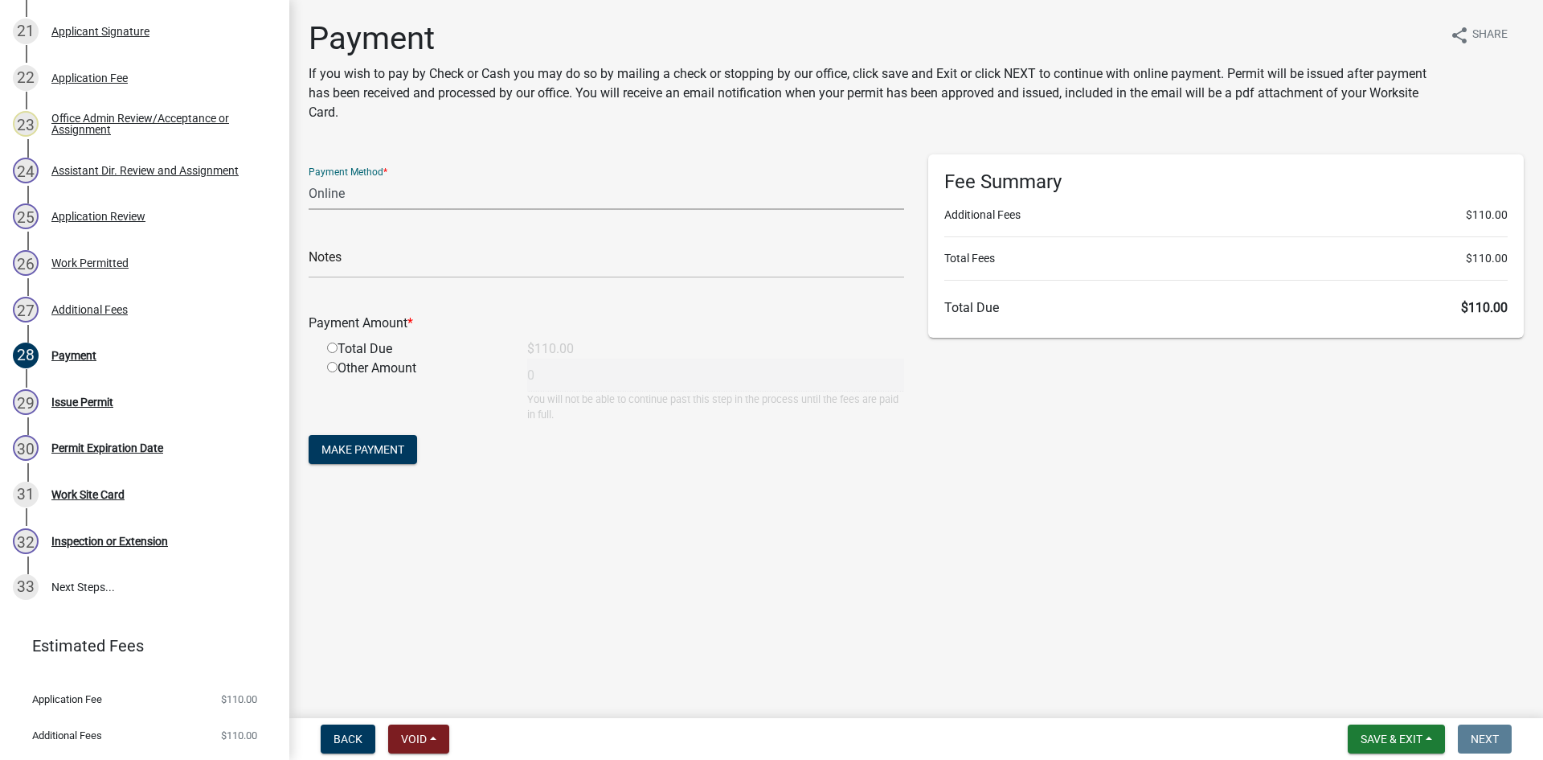
click at [350, 202] on select "Credit Card POS Check Cash Online" at bounding box center [607, 193] width 596 height 33
select select "1: 0"
click at [309, 177] on select "Credit Card POS Check Cash Online" at bounding box center [607, 193] width 596 height 33
drag, startPoint x: 363, startPoint y: 264, endPoint x: 383, endPoint y: 279, distance: 24.8
click at [363, 264] on input "text" at bounding box center [607, 261] width 596 height 33
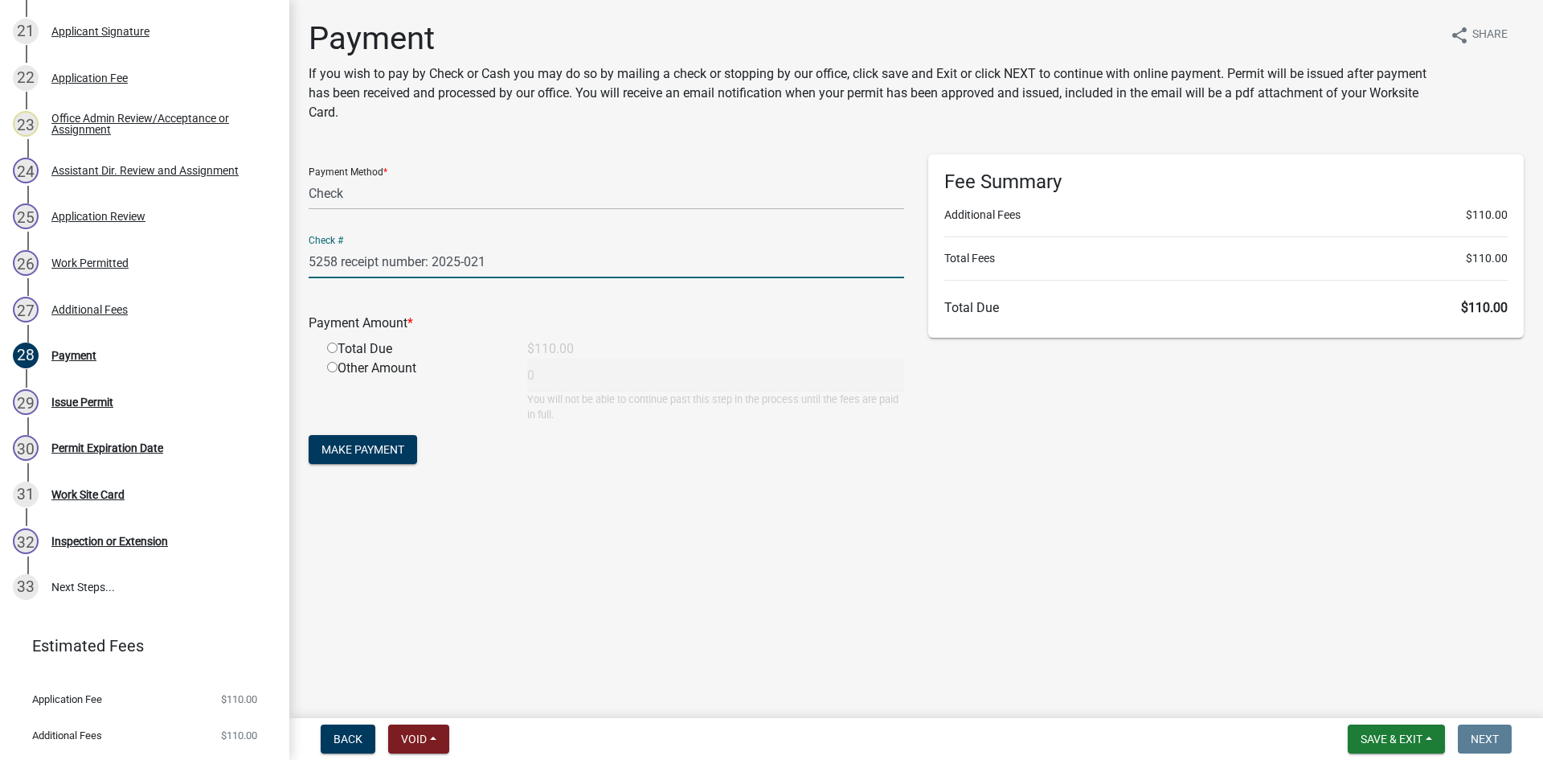
type input "5258 receipt number: 2025-021"
click at [333, 349] on input "radio" at bounding box center [332, 347] width 10 height 10
radio input "true"
type input "110"
click at [386, 451] on span "Make Payment" at bounding box center [363, 449] width 83 height 13
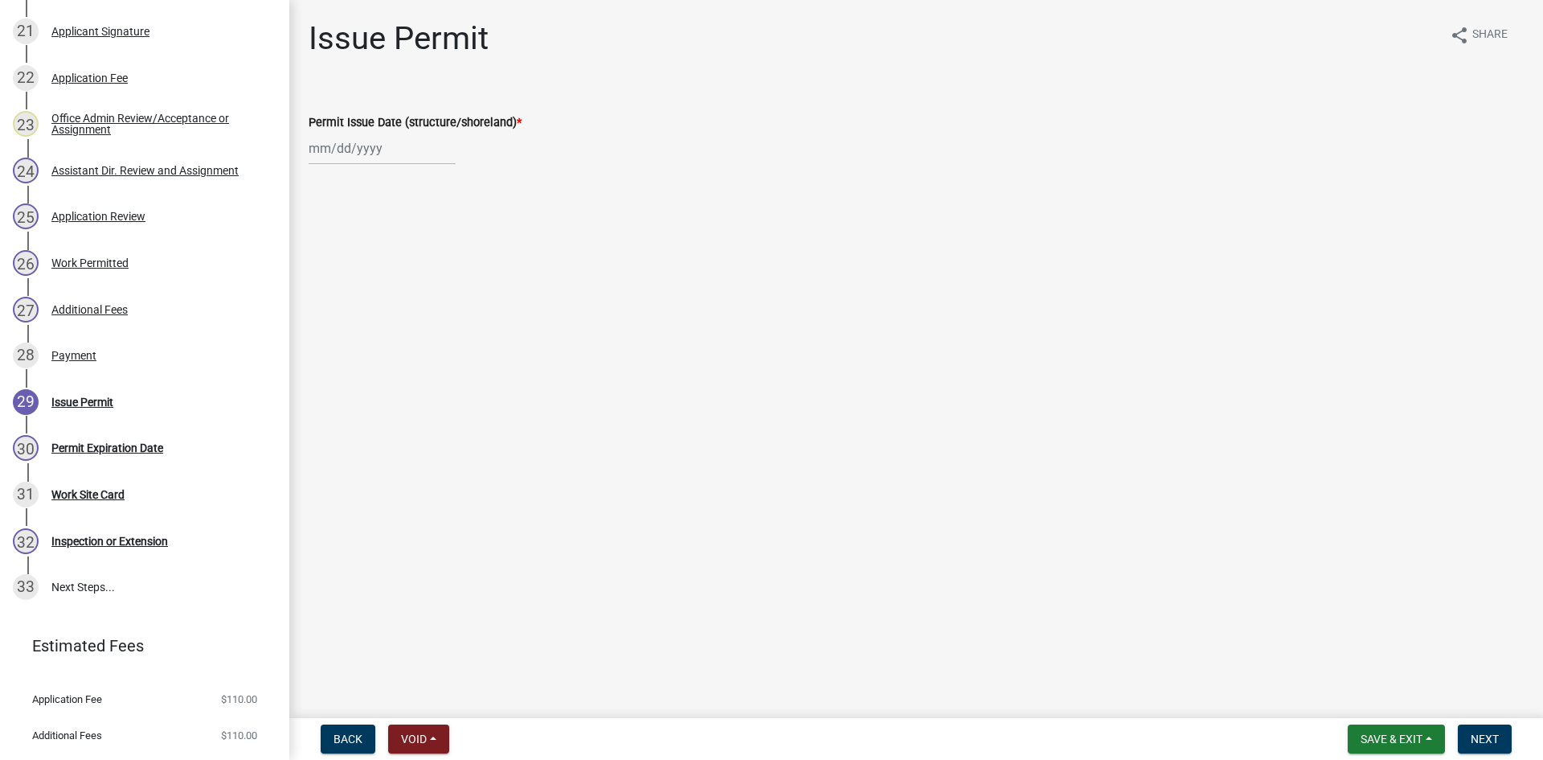
click at [386, 158] on div at bounding box center [382, 148] width 147 height 33
select select "9"
select select "2025"
click at [355, 309] on div "23" at bounding box center [351, 311] width 26 height 26
type input "09/23/2025"
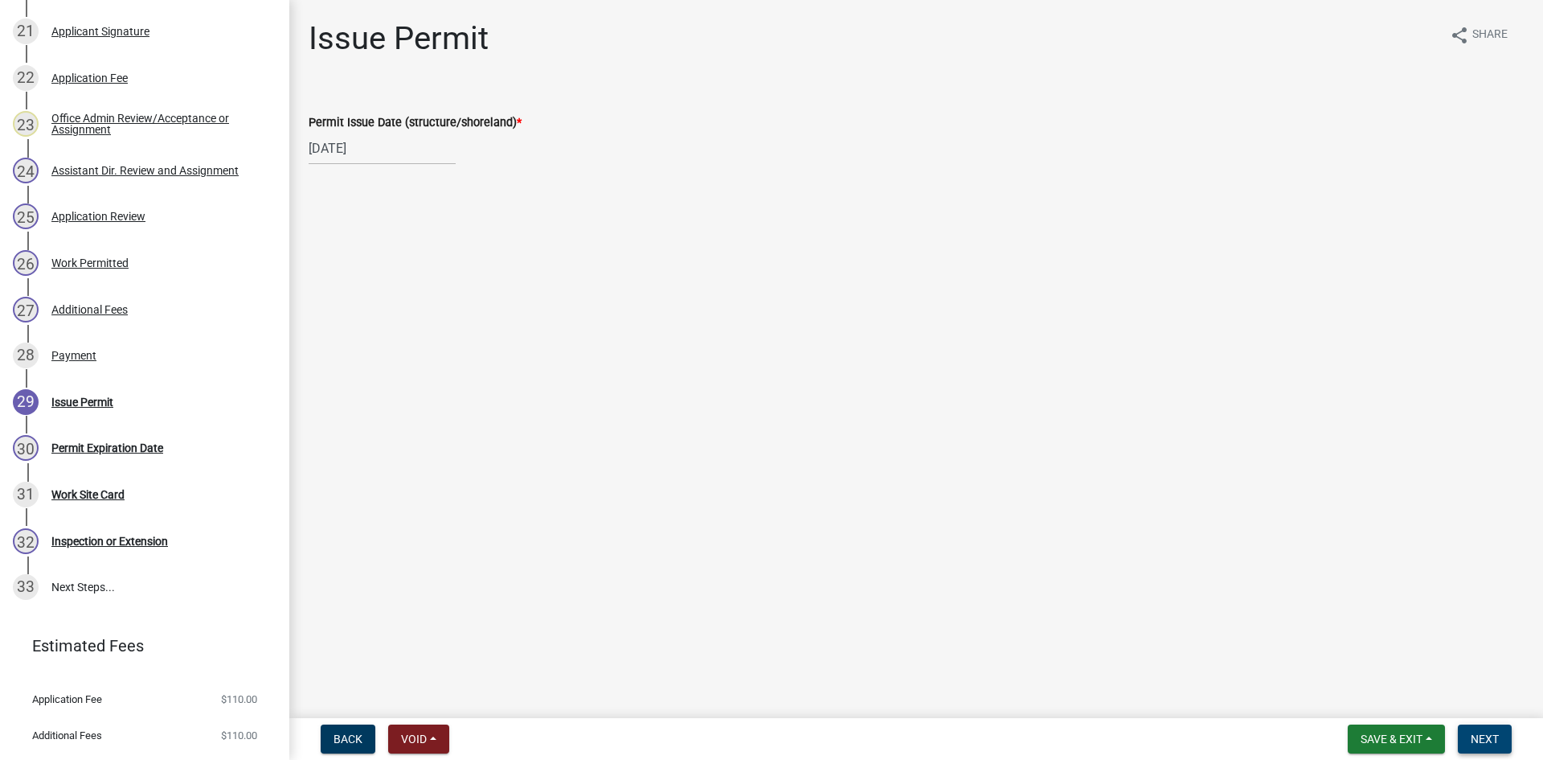
click at [1504, 737] on button "Next" at bounding box center [1485, 738] width 54 height 29
click at [1484, 738] on span "Next" at bounding box center [1485, 738] width 28 height 13
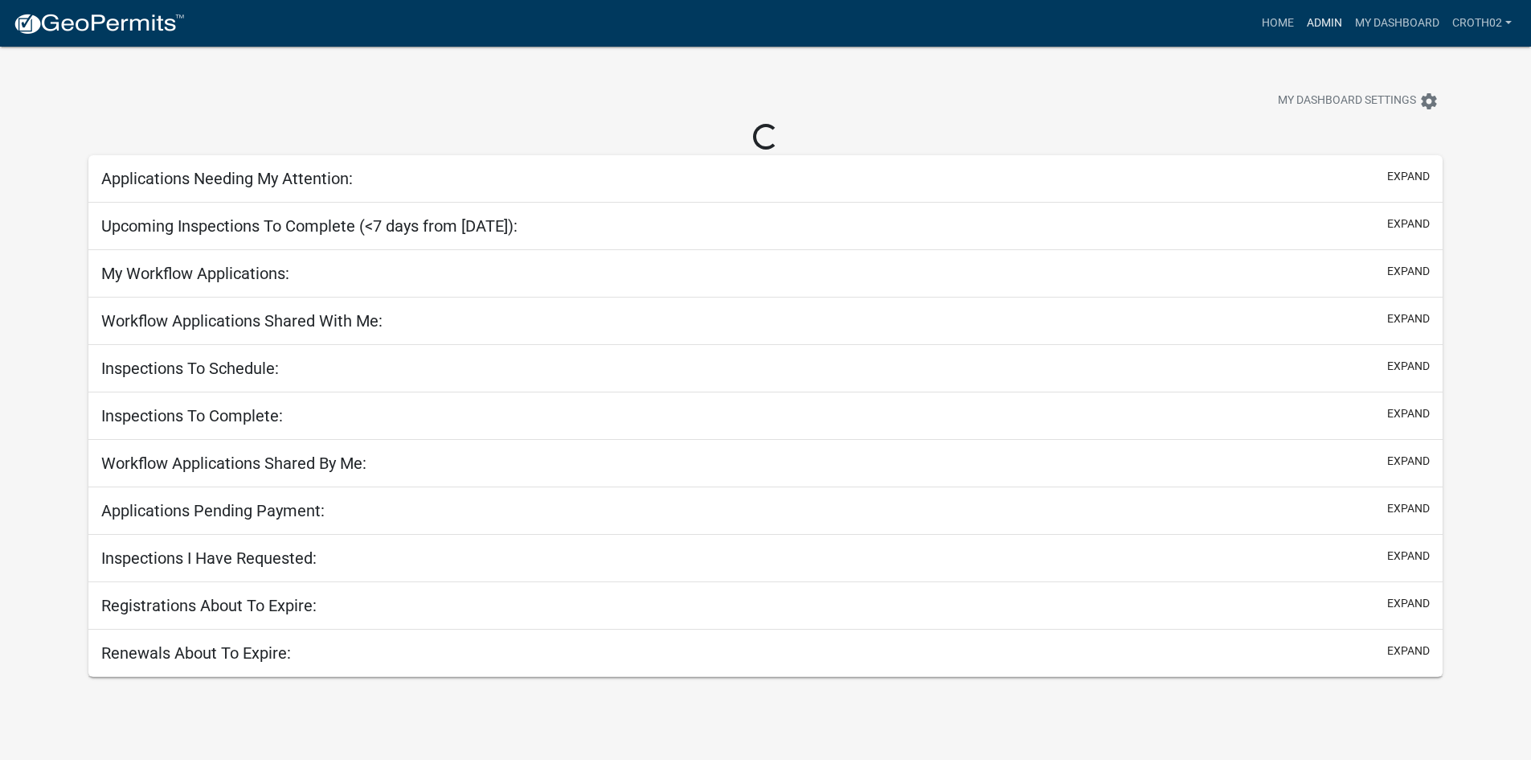
drag, startPoint x: 1325, startPoint y: 18, endPoint x: 1313, endPoint y: 25, distance: 14.8
click at [1325, 18] on link "Admin" at bounding box center [1325, 23] width 48 height 31
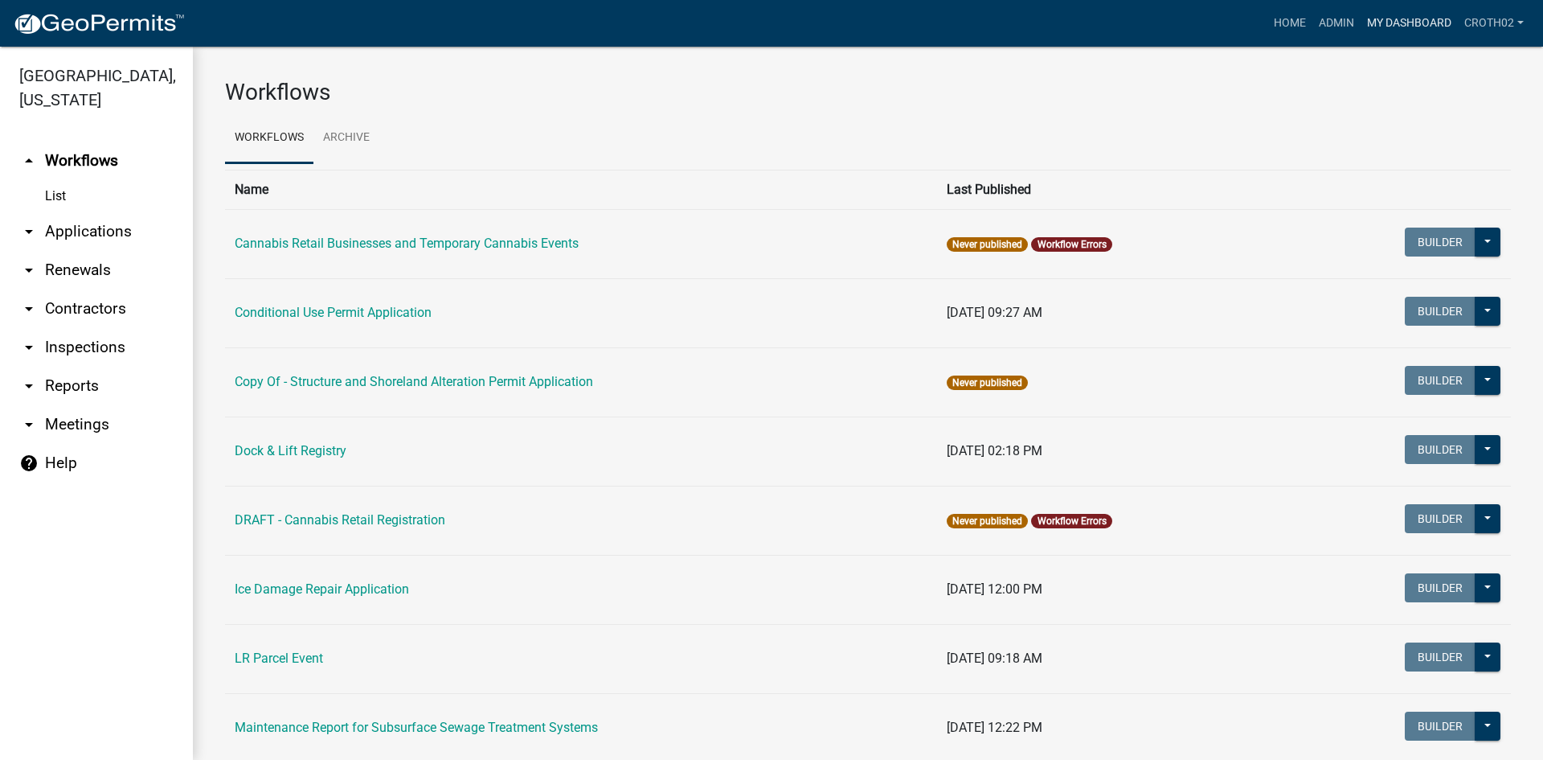
click at [1411, 21] on link "My Dashboard" at bounding box center [1409, 23] width 97 height 31
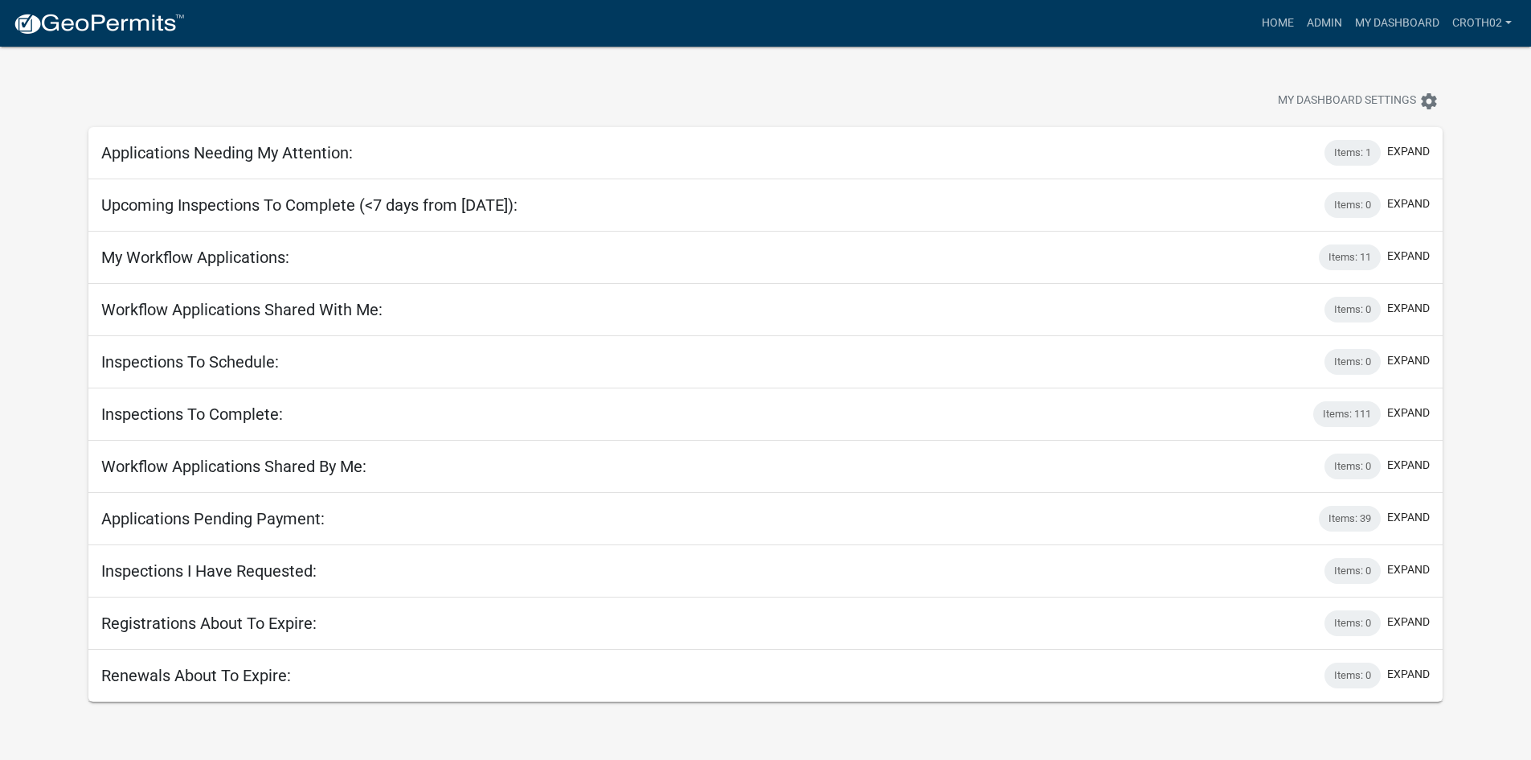
click at [274, 144] on h5 "Applications Needing My Attention:" at bounding box center [227, 152] width 252 height 19
click at [293, 147] on h5 "Applications Needing My Attention:" at bounding box center [227, 152] width 252 height 19
click at [1414, 146] on button "expand" at bounding box center [1408, 151] width 43 height 17
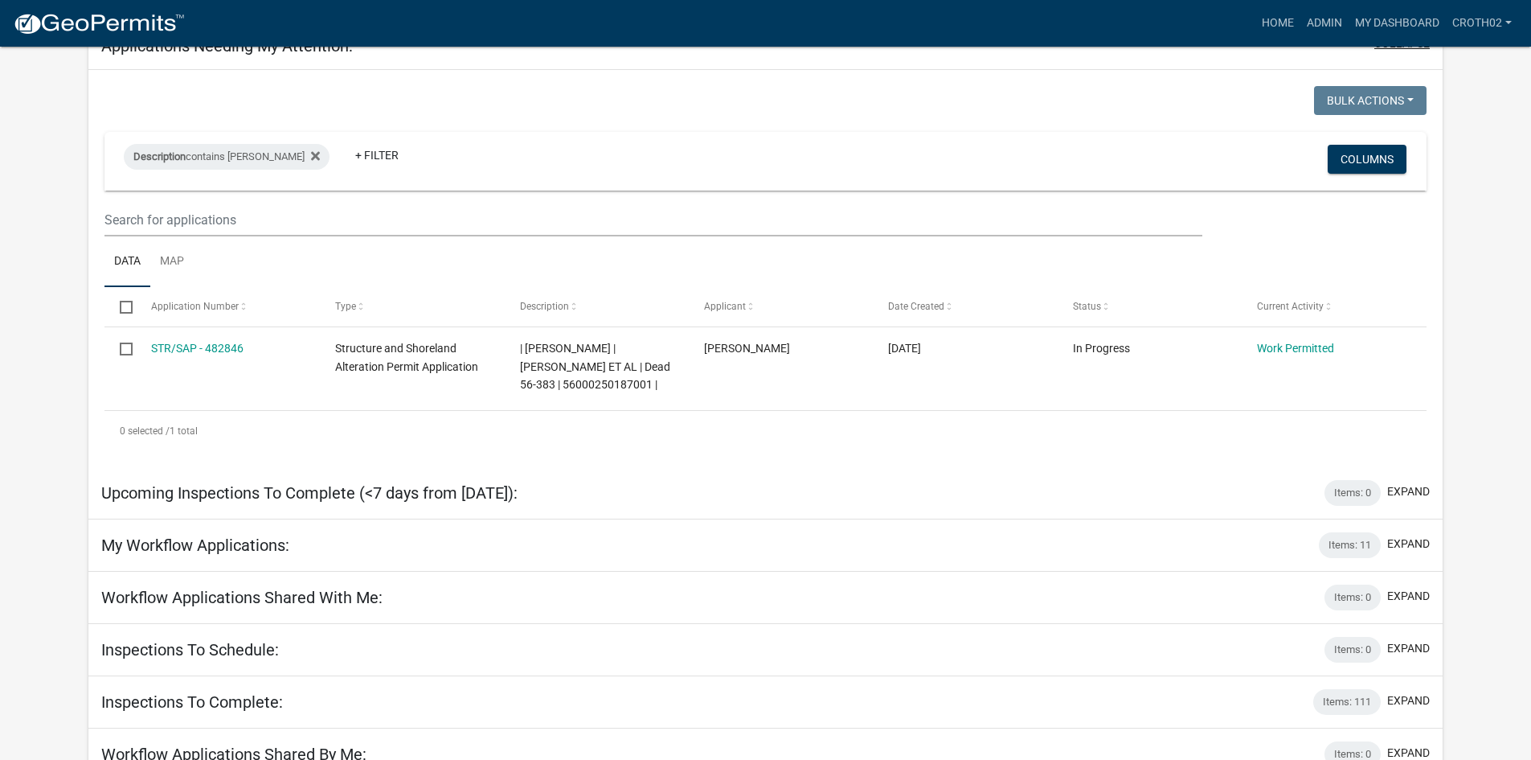
scroll to position [100, 0]
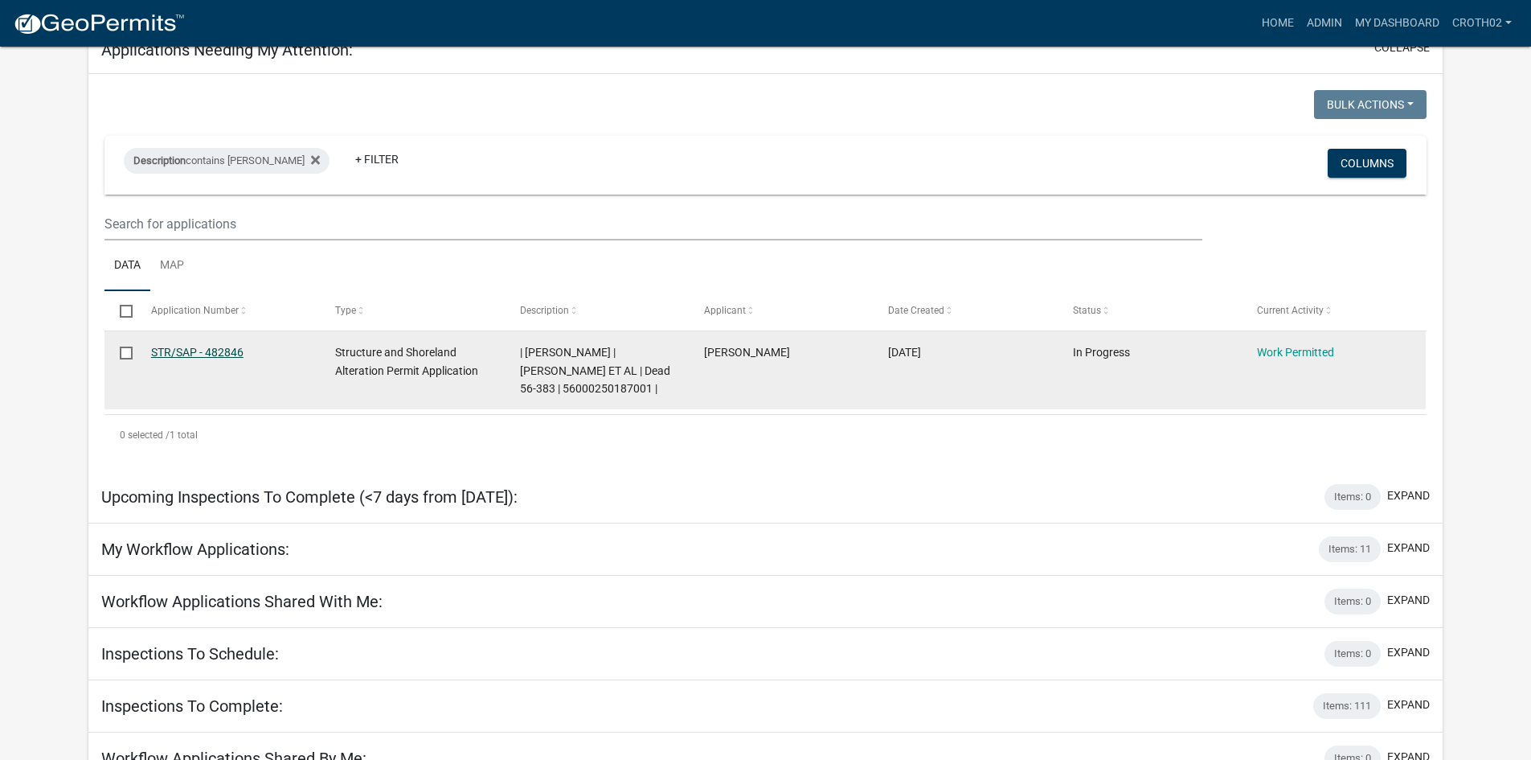
click at [227, 351] on link "STR/SAP - 482846" at bounding box center [197, 352] width 92 height 13
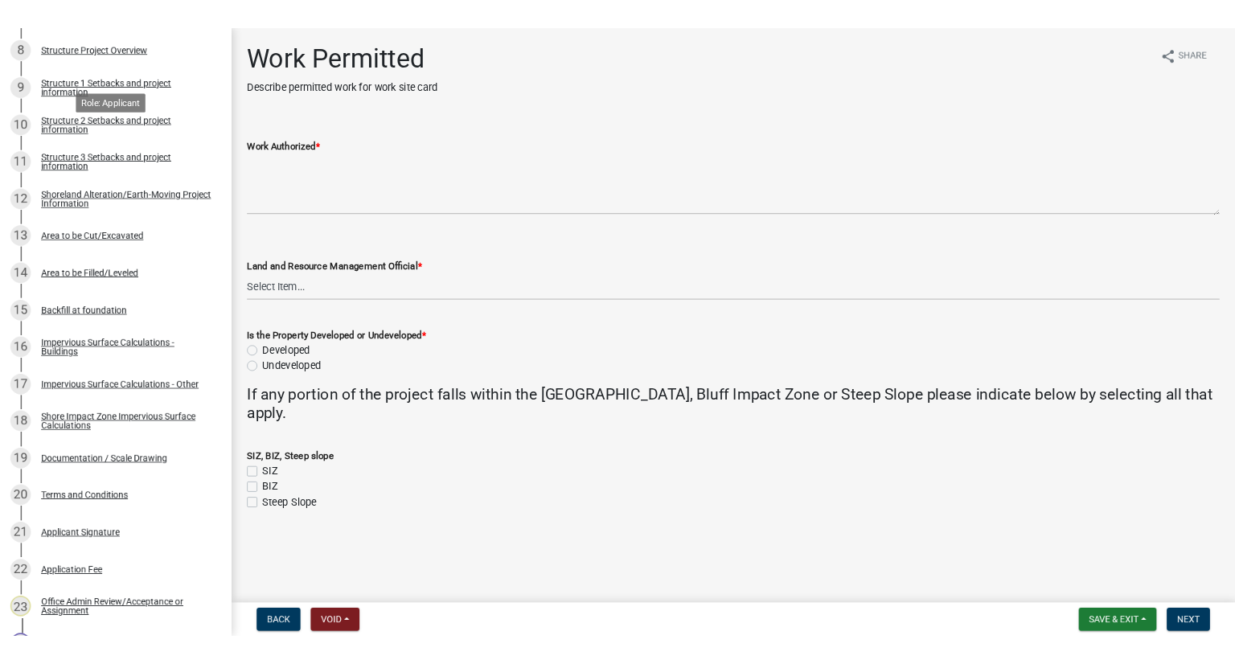
scroll to position [683, 0]
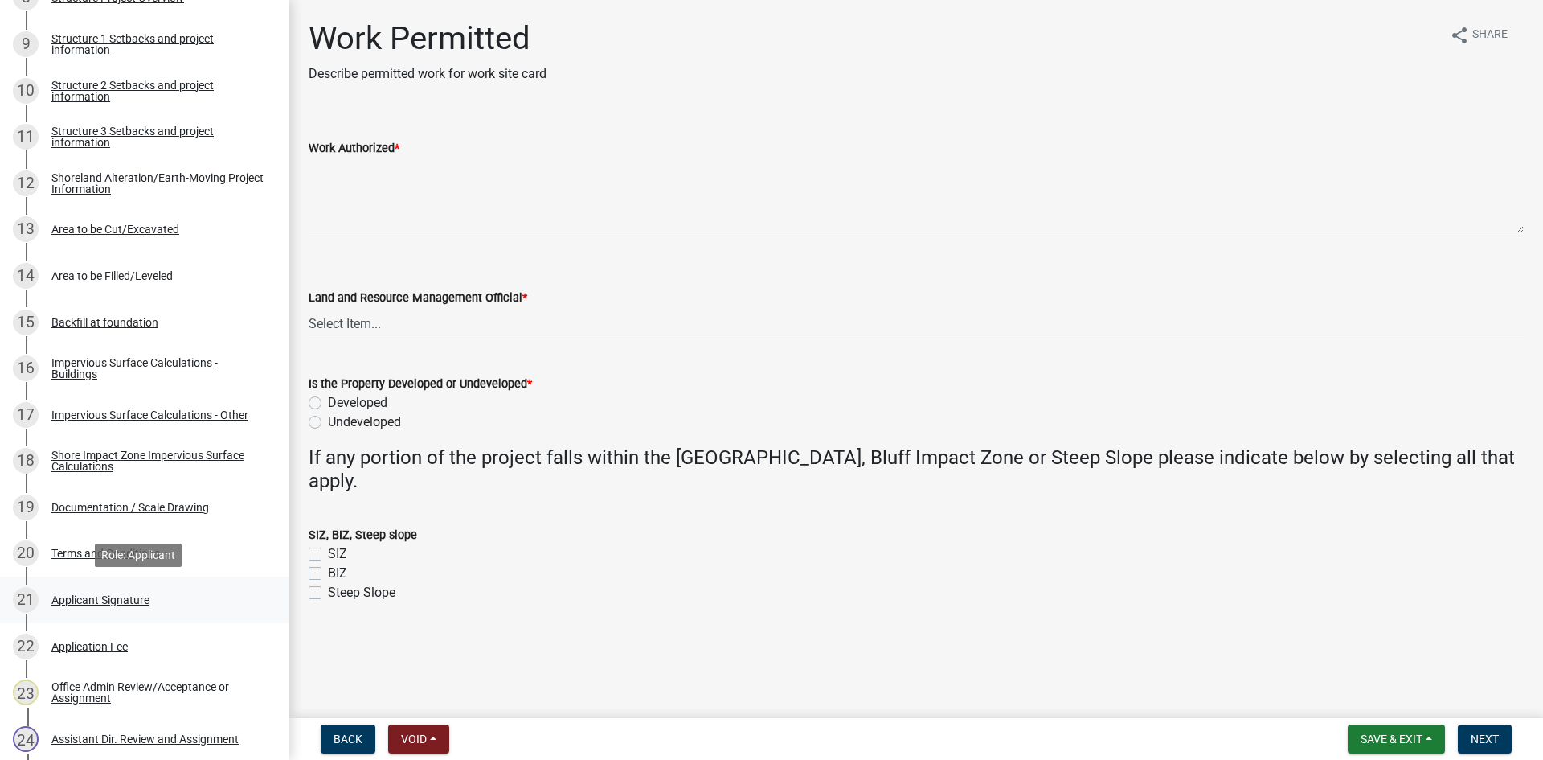
click at [113, 597] on div "Applicant Signature" at bounding box center [100, 599] width 98 height 11
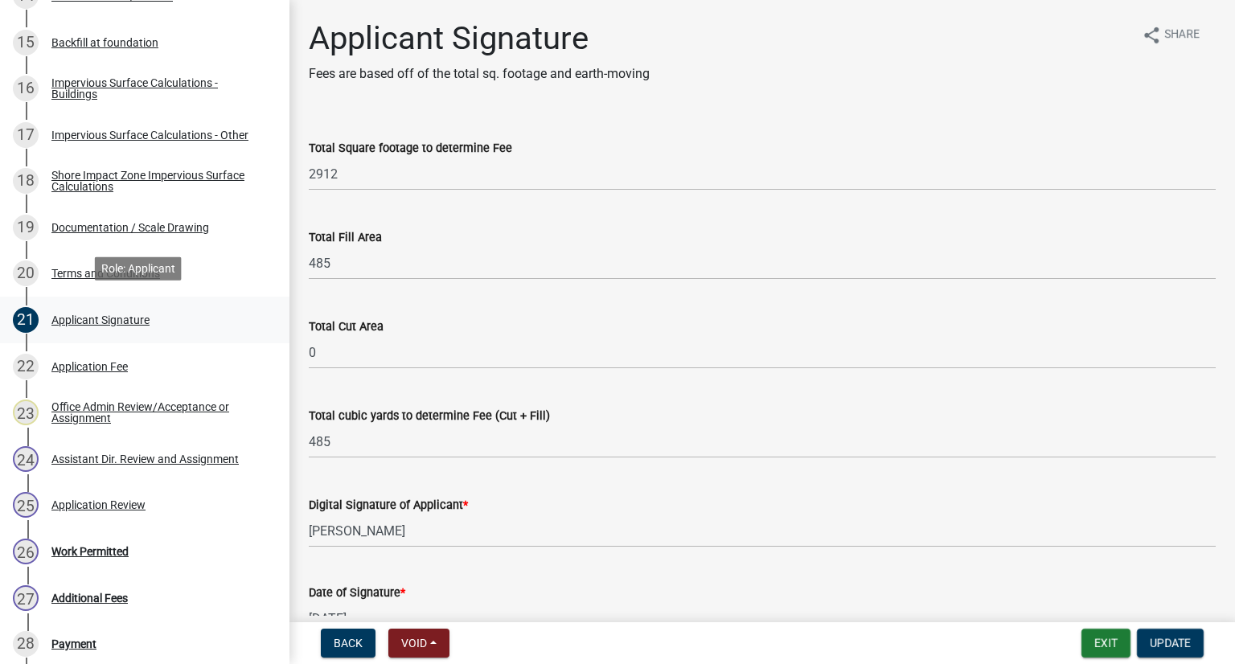
scroll to position [974, 0]
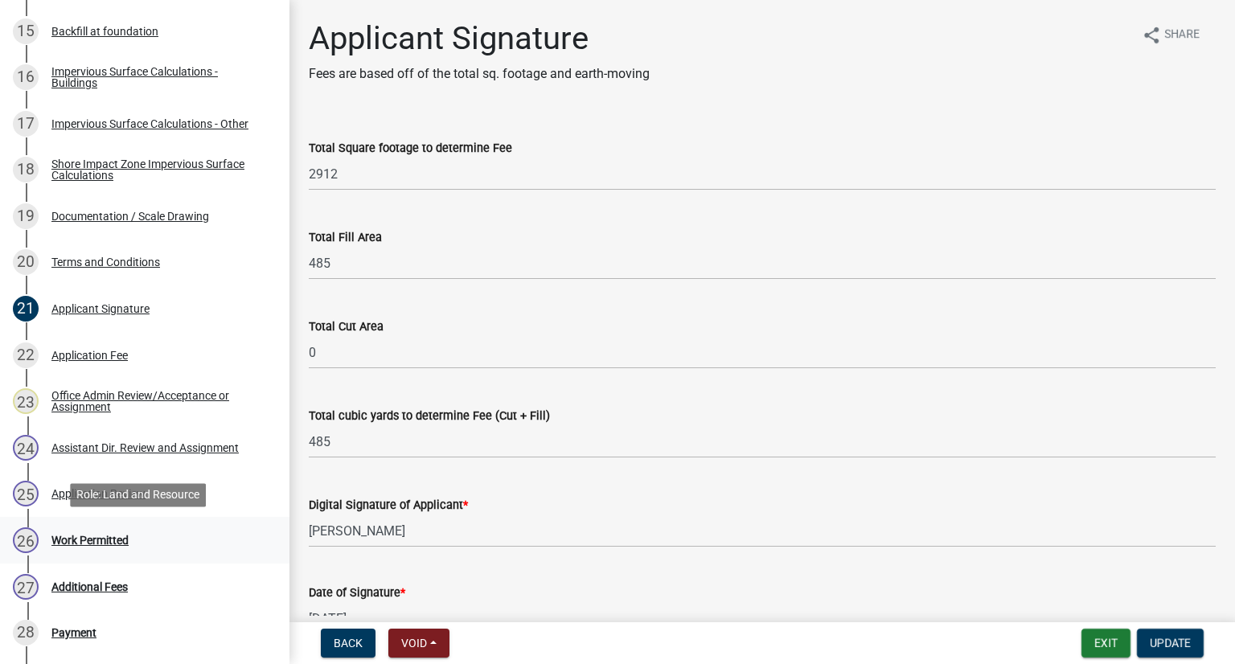
click at [114, 545] on div "Work Permitted" at bounding box center [89, 540] width 77 height 11
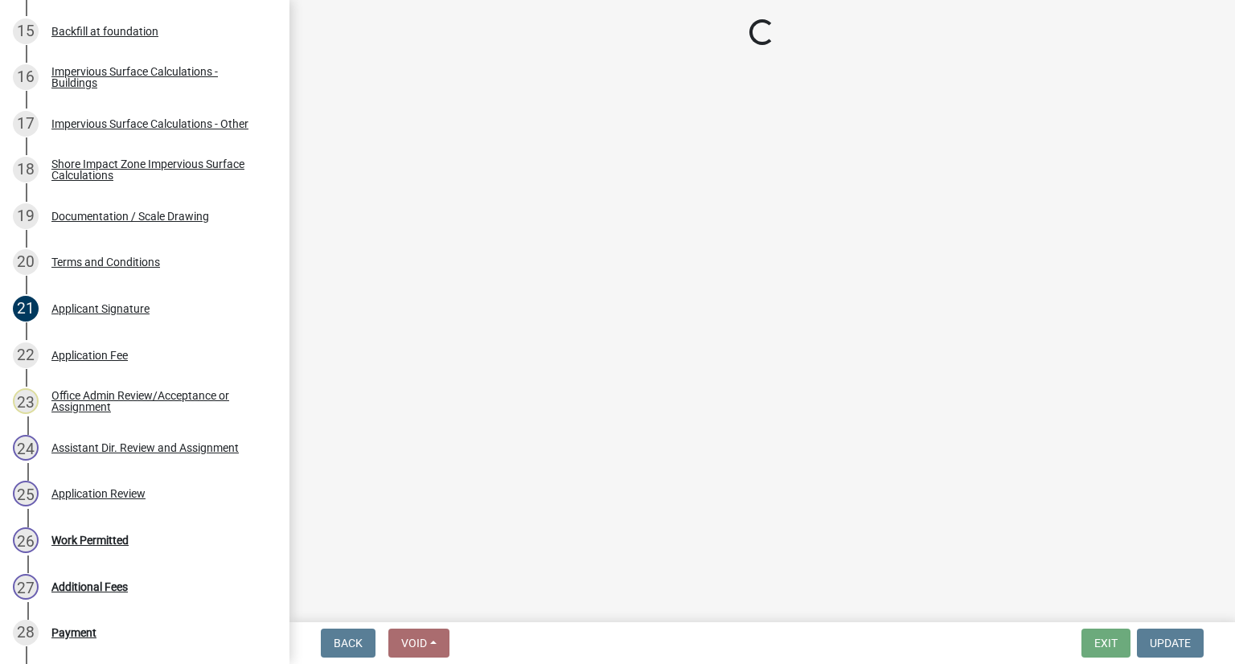
select select "b19d6205-3ca8-4186-ae91-d4c0ebb2bf1e"
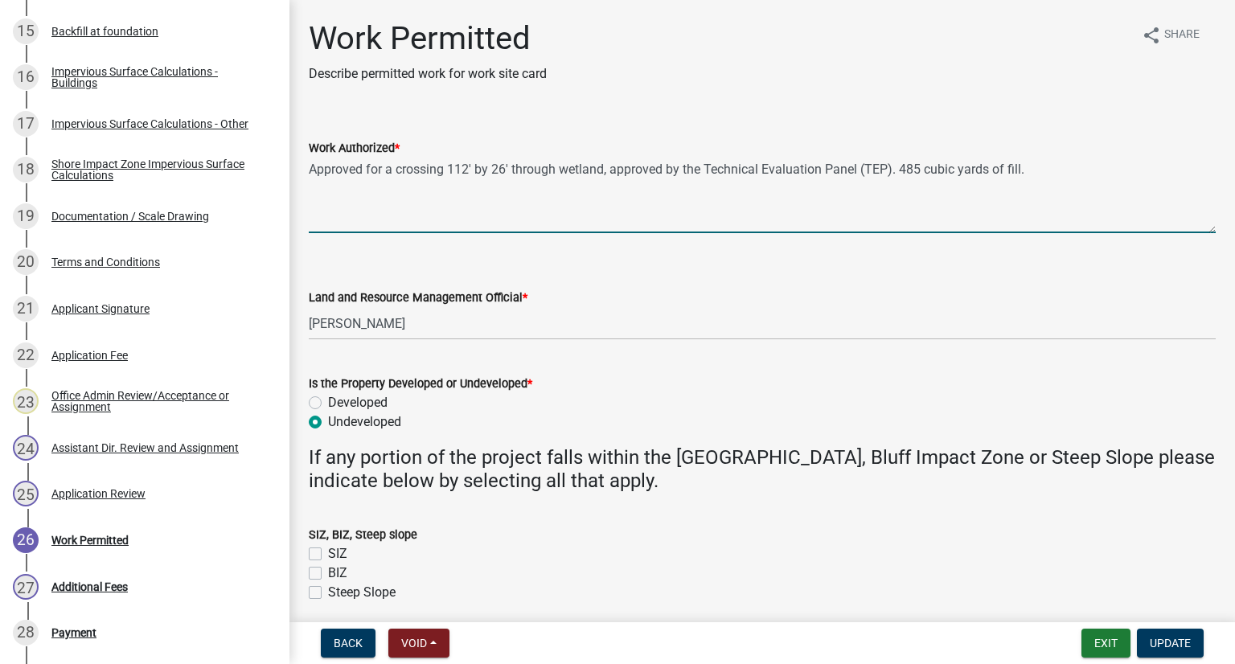
click at [900, 172] on textarea "Approved for a crossing 112' by 26' through wetland, approved by the Technical …" at bounding box center [762, 196] width 907 height 76
click at [1045, 166] on textarea "Approved for a crossing 112' by 26' through wetland, approved by the Technical …" at bounding box center [762, 196] width 907 height 76
click at [1030, 176] on textarea "Approved for a crossing 112' by 26' through wetland, approved by the Technical …" at bounding box center [762, 196] width 907 height 76
click at [1039, 174] on textarea "Approved for a crossing 112' by 26' through wetland, approved by the Technical …" at bounding box center [762, 196] width 907 height 76
click at [1125, 168] on textarea "Approved for a crossing 112' by 26' through wetland, approved by the Technical …" at bounding box center [762, 196] width 907 height 76
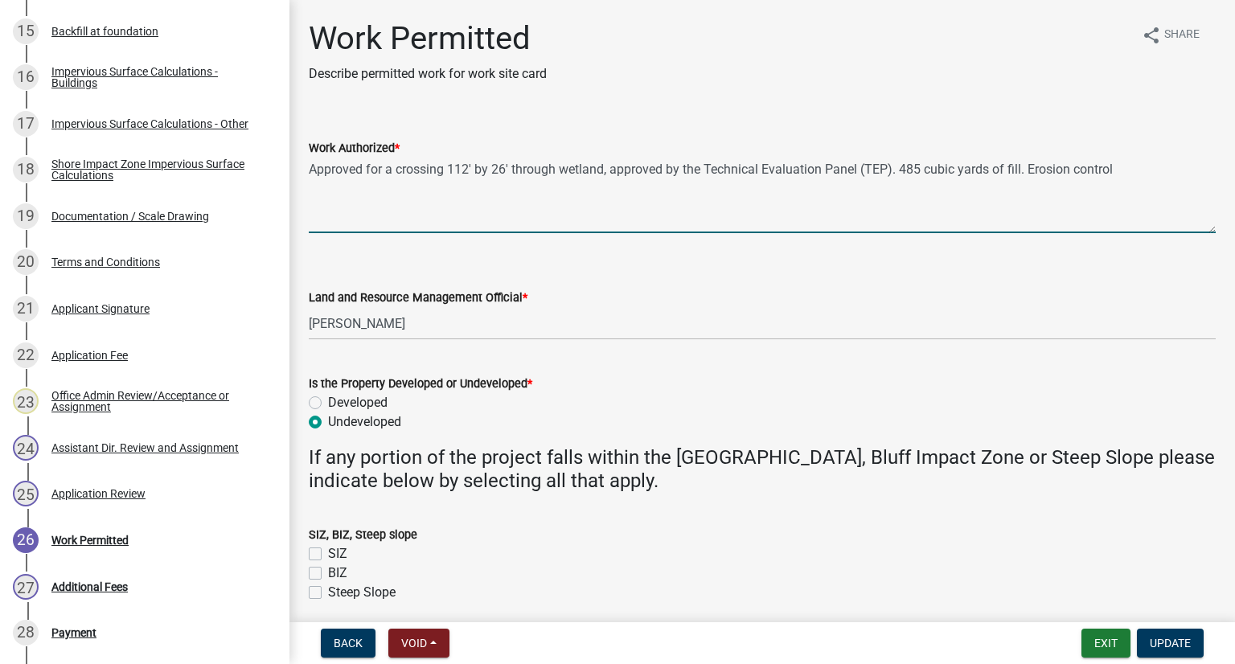
click at [1117, 173] on textarea "Approved for a crossing 112' by 26' through wetland, approved by the Technical …" at bounding box center [762, 196] width 907 height 76
click at [508, 170] on textarea "Approved for a crossing 112' by 26' through wetland, approved by the Technical …" at bounding box center [762, 196] width 907 height 76
click at [1149, 173] on textarea "Approved for a crossing 112' by 26' base through wetland, approved by the Techn…" at bounding box center [762, 196] width 907 height 76
click at [1058, 174] on textarea "Approved for a crossing 112' by 26' base through wetland, approved by the Techn…" at bounding box center [762, 196] width 907 height 76
click at [397, 186] on textarea "Approved for a crossing 112' by 26' base through wetland, approved by the Techn…" at bounding box center [762, 196] width 907 height 76
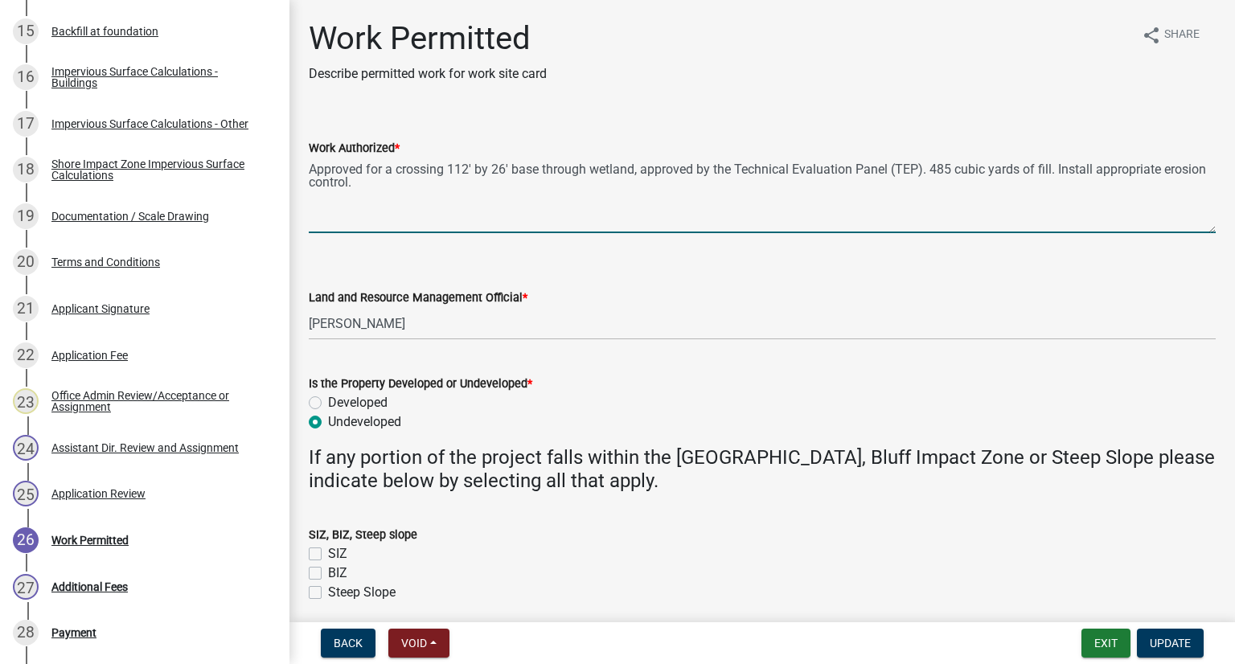
click at [1049, 172] on textarea "Approved for a crossing 112' by 26' base through wetland, approved by the Techn…" at bounding box center [762, 196] width 907 height 76
click at [1030, 174] on textarea "Approved for a crossing 112' by 26' base through wetland, approved by the Techn…" at bounding box center [762, 196] width 907 height 76
click at [1035, 174] on textarea "Approved for a crossing 112' by 26' base through wetland, approved by the Techn…" at bounding box center [762, 196] width 907 height 76
click at [511, 184] on textarea "Approved for a crossing 112' by 26' base through wetland, approved by the Techn…" at bounding box center [762, 196] width 907 height 76
type textarea "Approved for a crossing 112' by 26' base through wetland, approved by the Techn…"
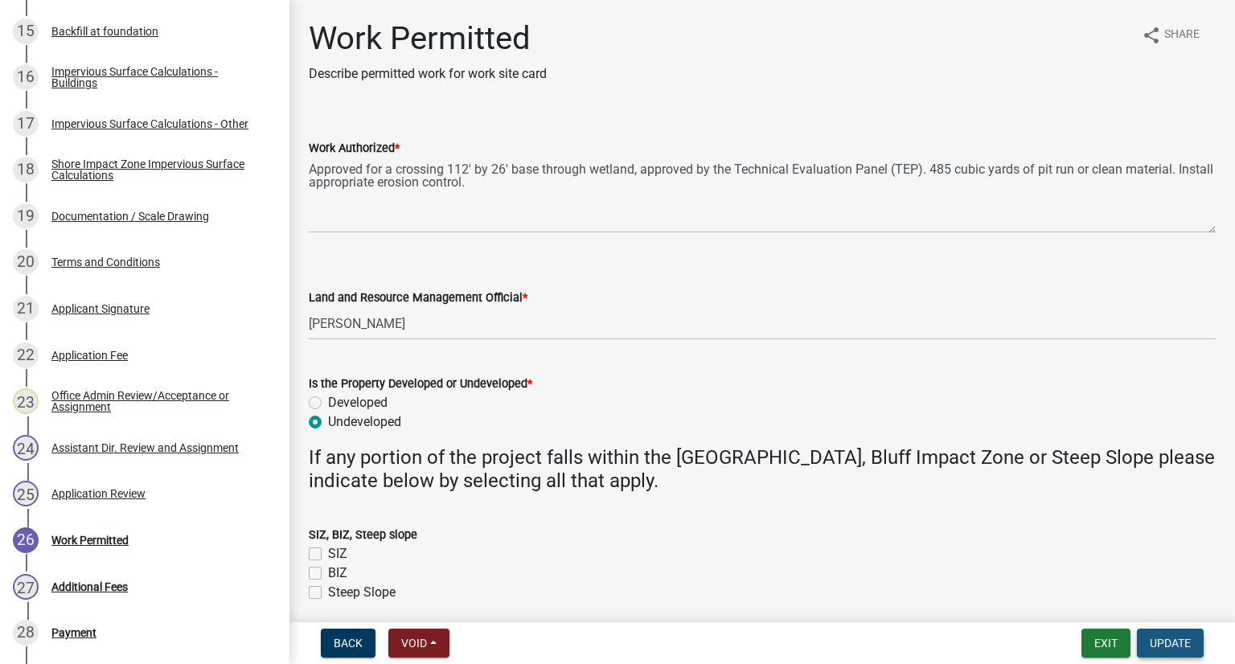
click at [1182, 643] on span "Update" at bounding box center [1169, 643] width 41 height 13
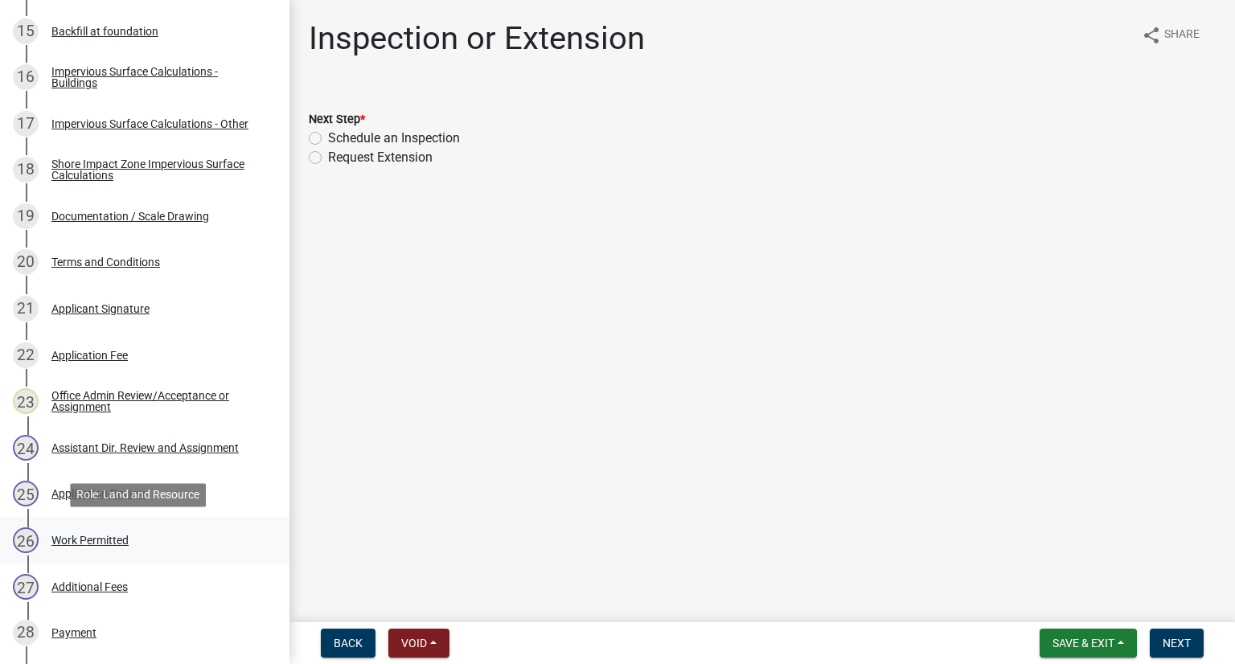
click at [125, 543] on div "Work Permitted" at bounding box center [89, 540] width 77 height 11
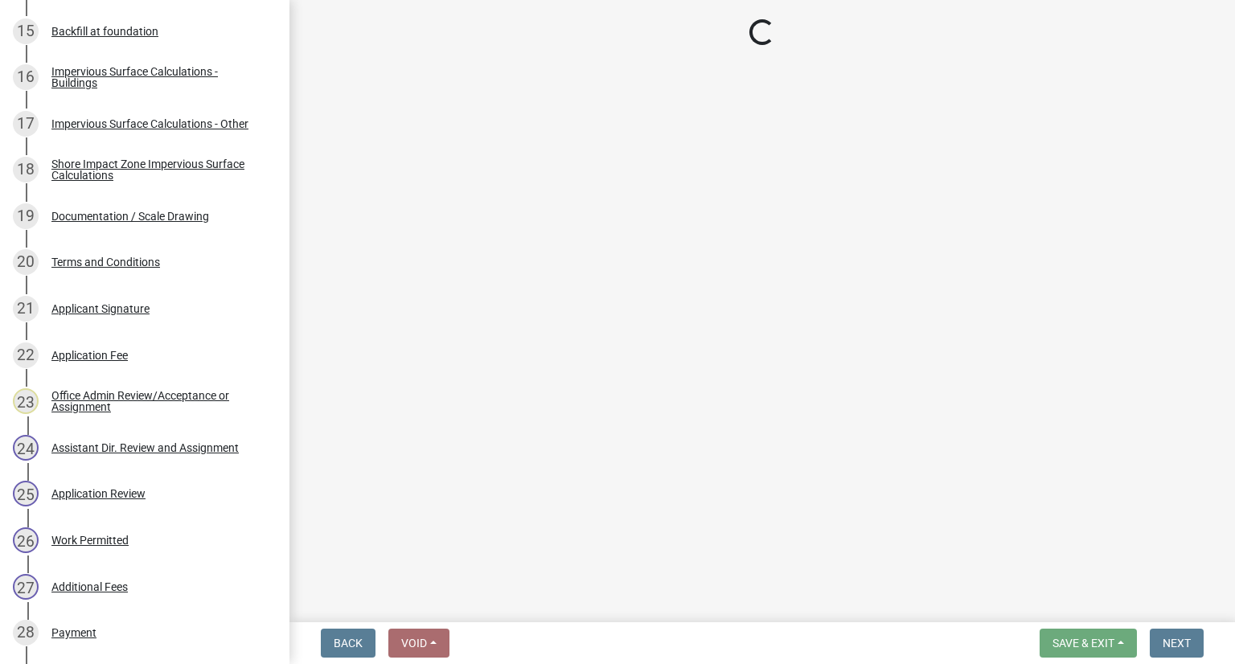
select select "b19d6205-3ca8-4186-ae91-d4c0ebb2bf1e"
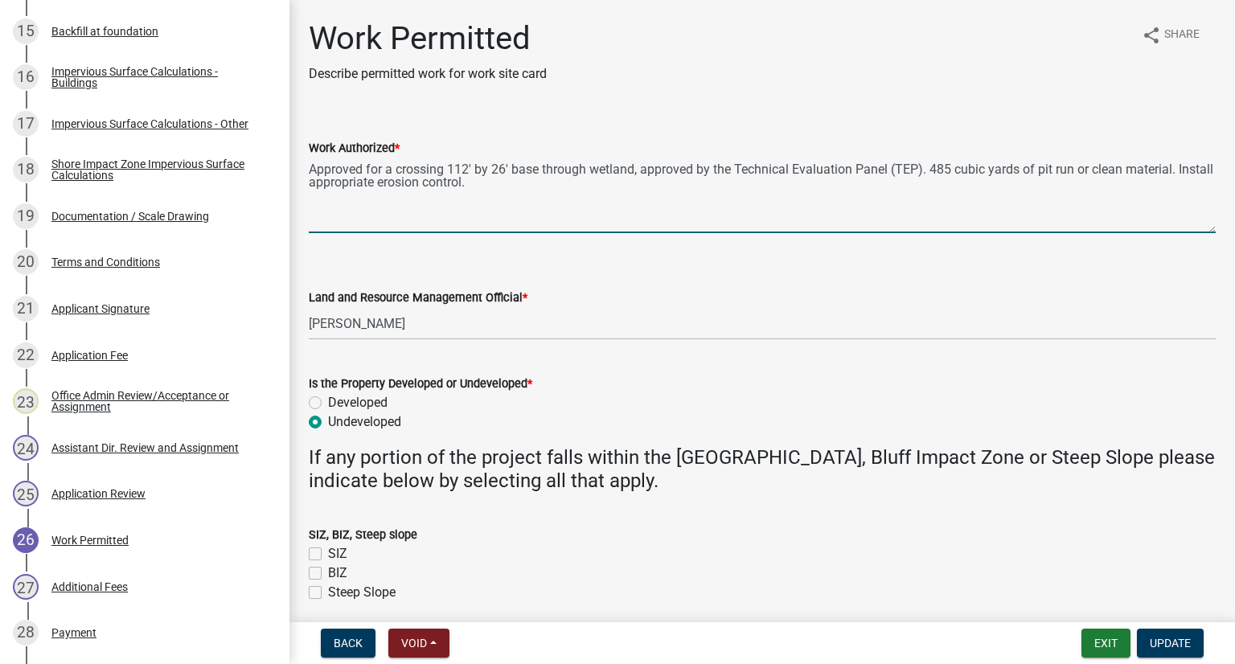
click at [519, 181] on textarea "Approved for a crossing 112' by 26' base through wetland, approved by the Techn…" at bounding box center [762, 196] width 907 height 76
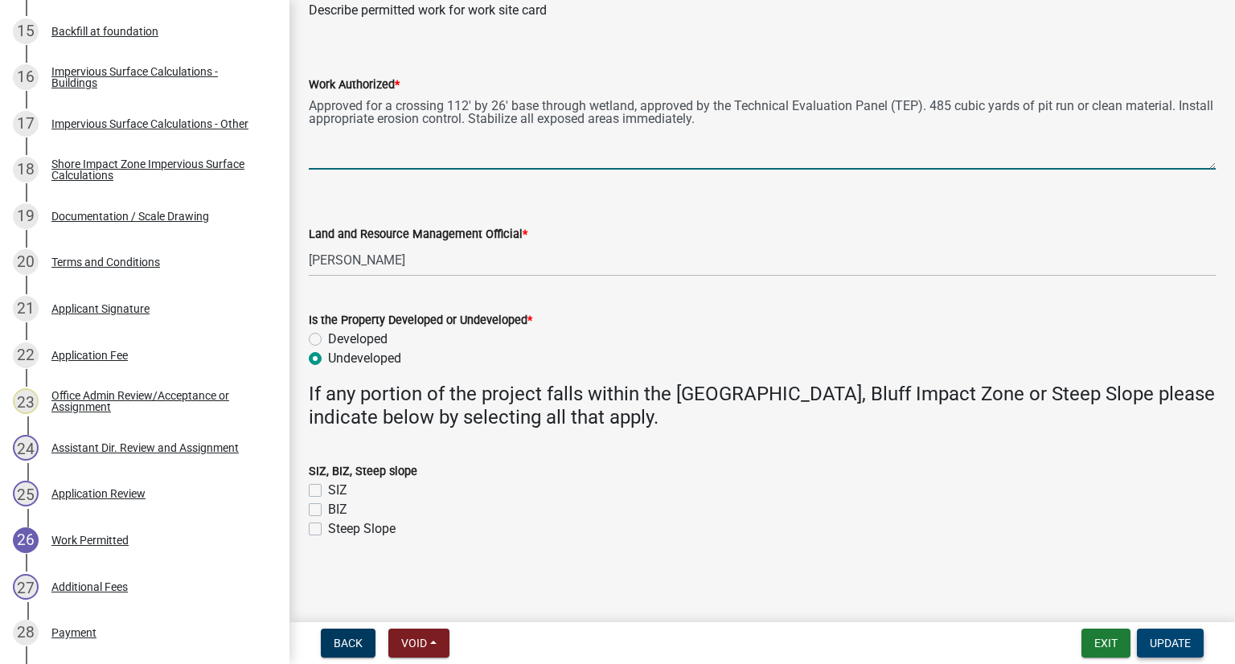
type textarea "Approved for a crossing 112' by 26' base through wetland, approved by the Techn…"
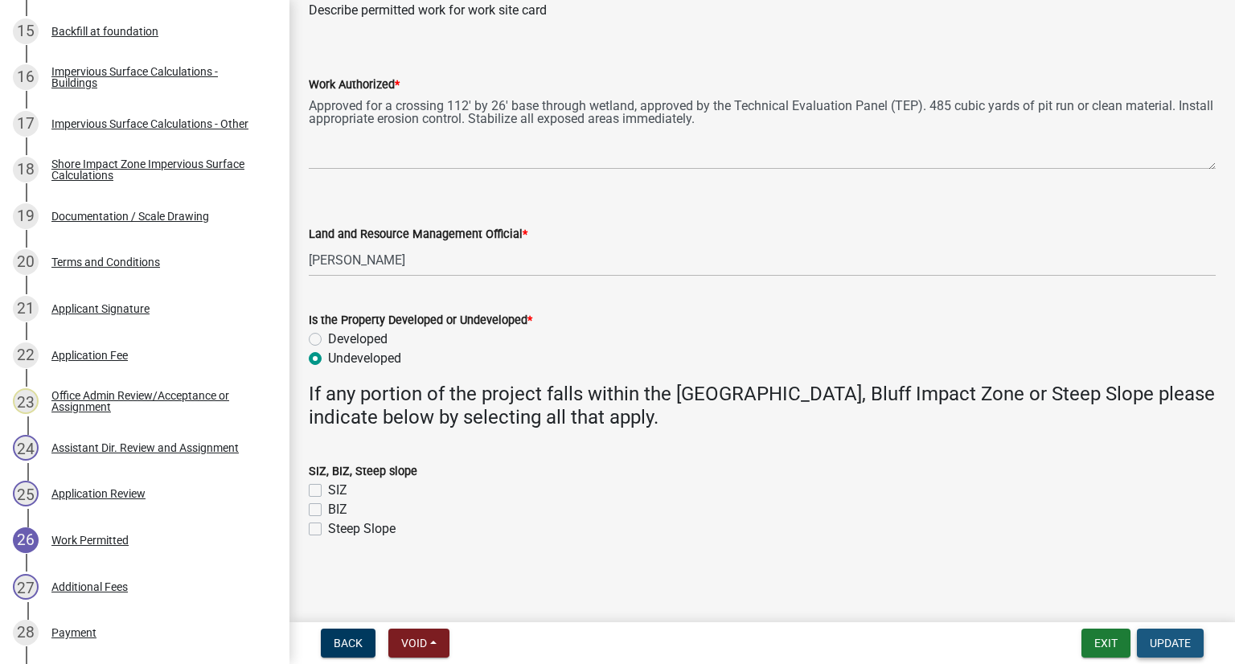
click at [1166, 645] on span "Update" at bounding box center [1169, 643] width 41 height 13
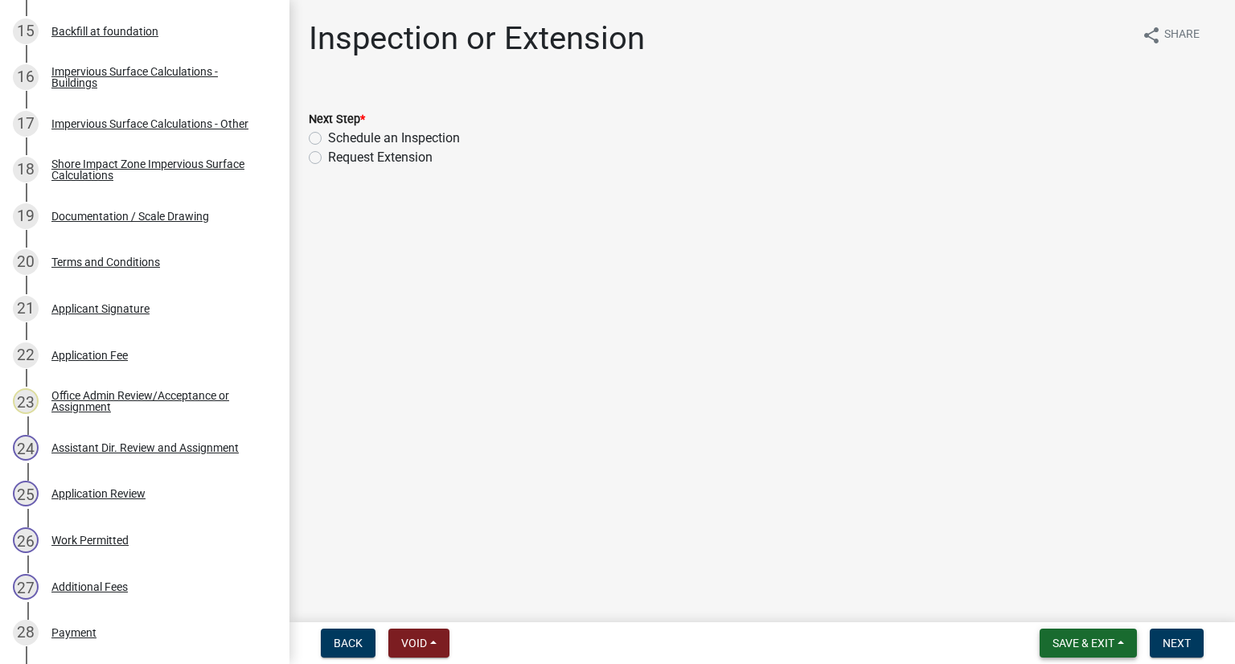
click at [1072, 647] on span "Save & Exit" at bounding box center [1083, 643] width 62 height 13
click at [1067, 606] on button "Save & Exit" at bounding box center [1072, 601] width 129 height 39
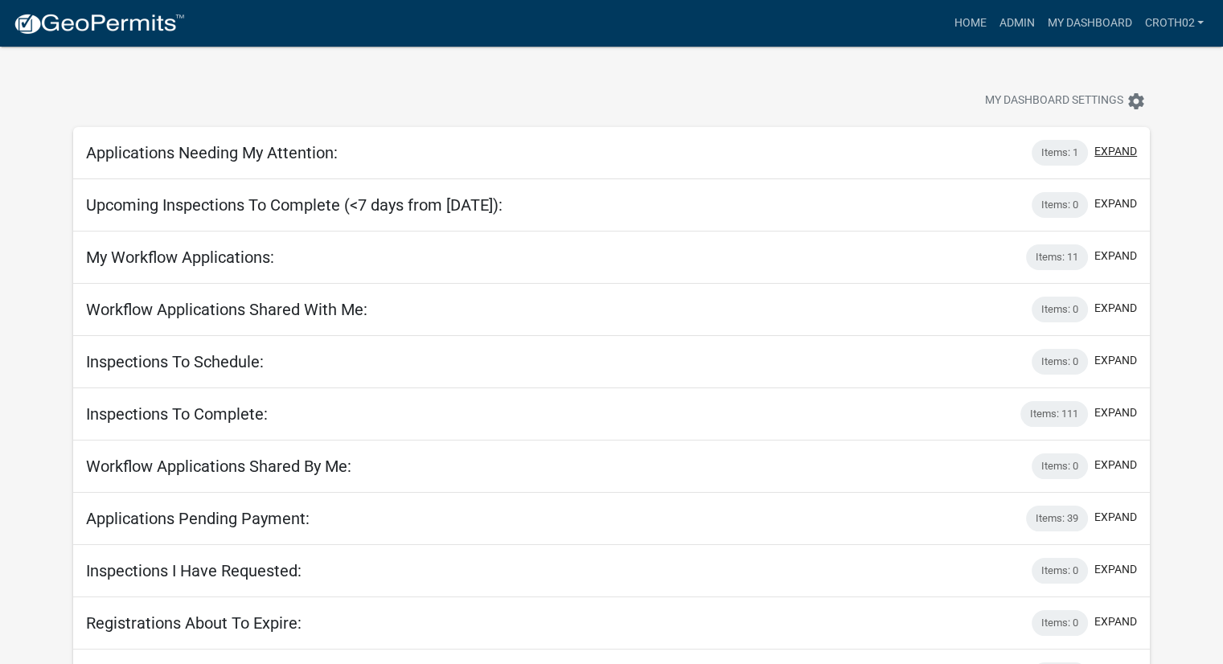
click at [1130, 146] on button "expand" at bounding box center [1115, 151] width 43 height 17
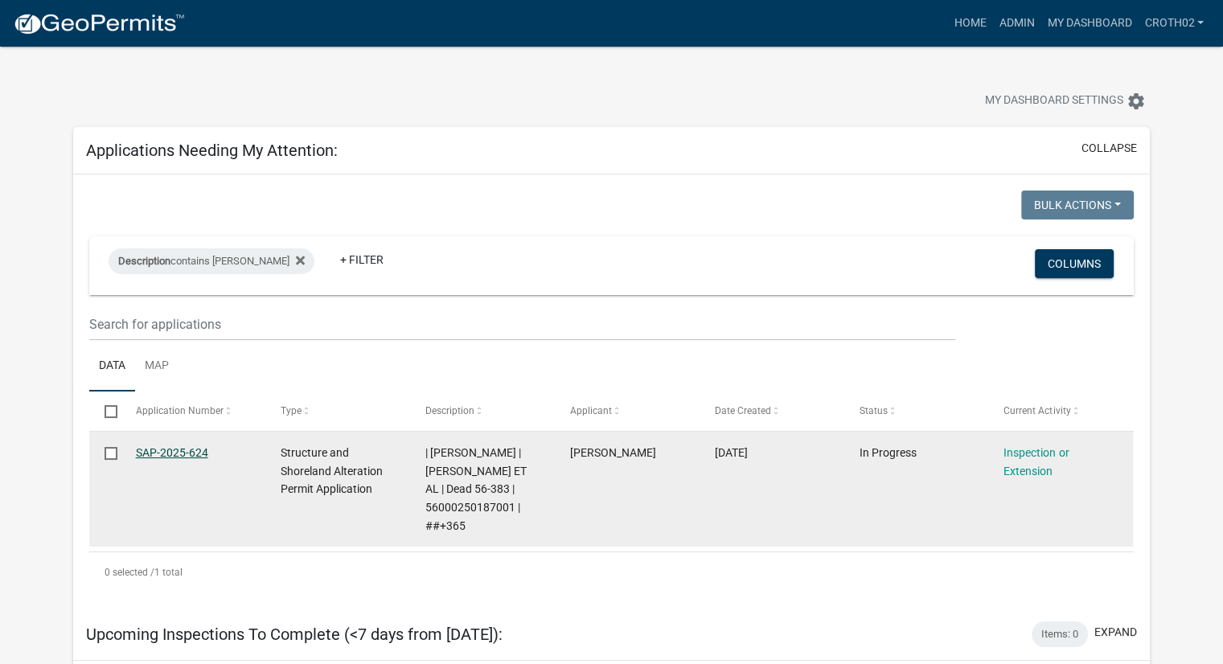
click at [184, 448] on link "SAP-2025-624" at bounding box center [172, 452] width 72 height 13
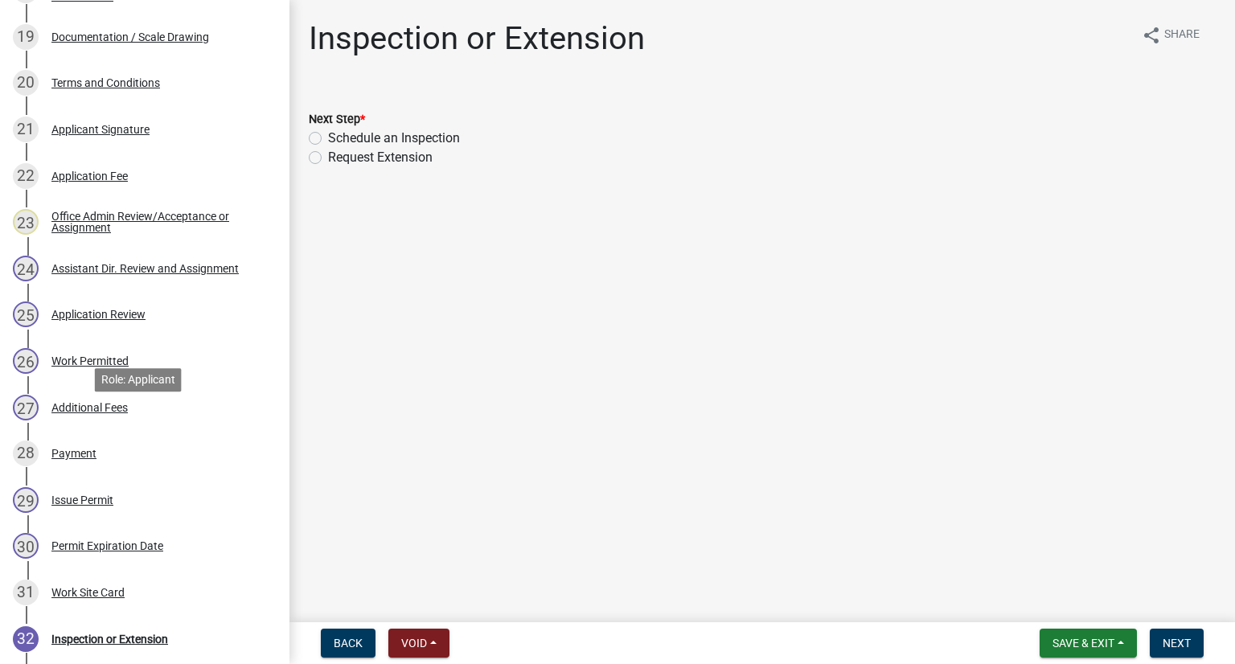
scroll to position [1383, 0]
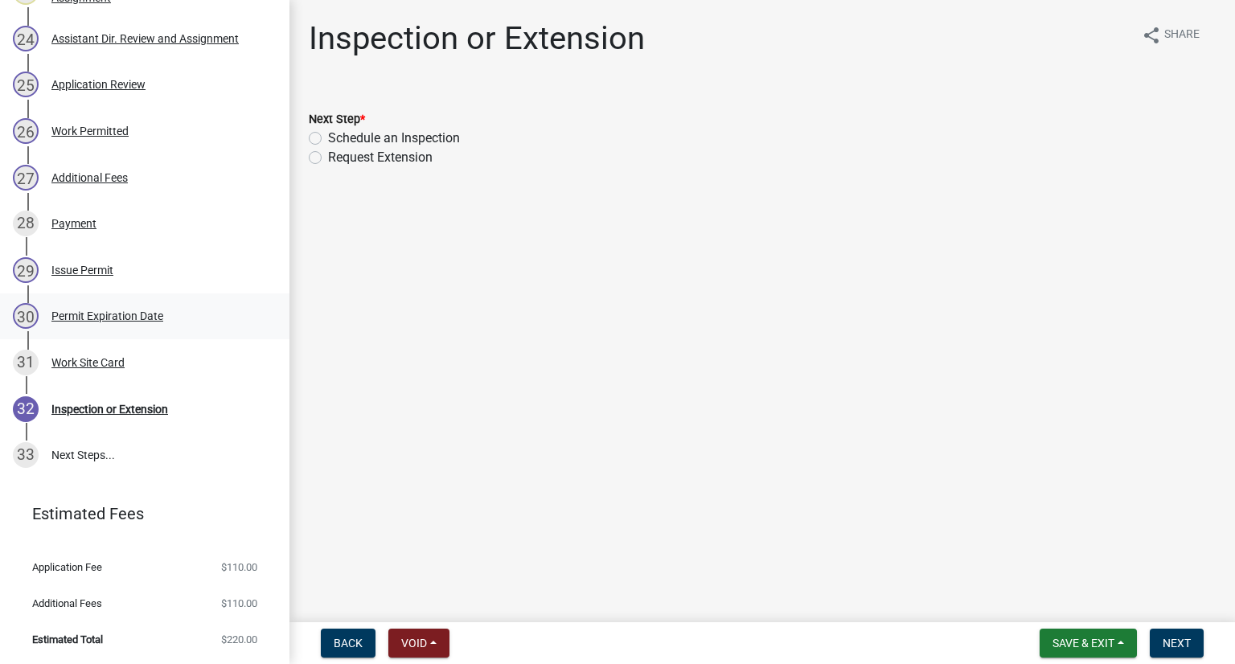
click at [109, 313] on div "Permit Expiration Date" at bounding box center [107, 315] width 112 height 11
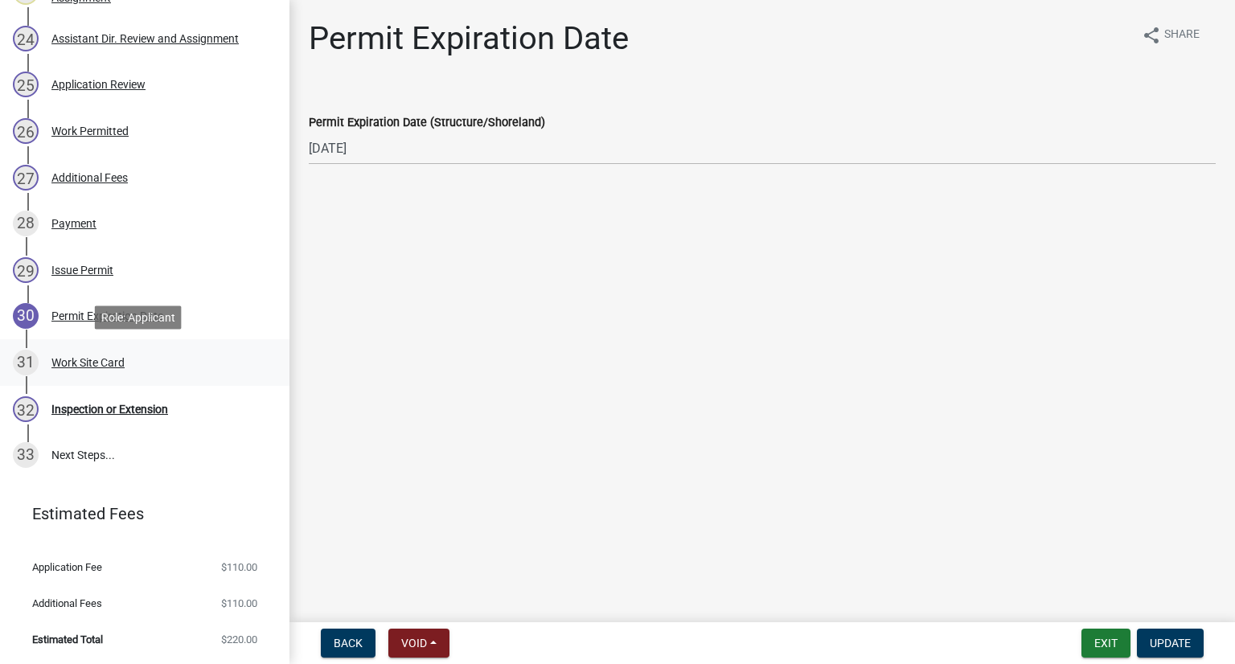
click at [104, 364] on div "Work Site Card" at bounding box center [87, 362] width 73 height 11
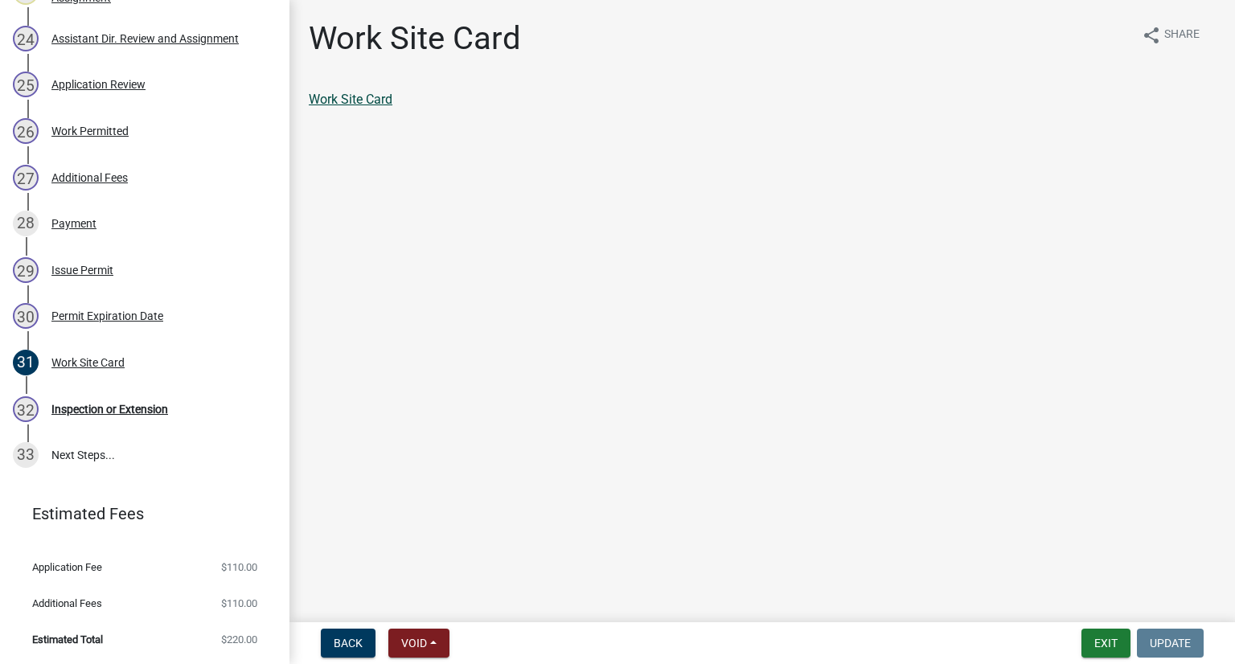
click at [330, 96] on link "Work Site Card" at bounding box center [351, 99] width 84 height 15
click at [92, 130] on div "Work Permitted" at bounding box center [89, 130] width 77 height 11
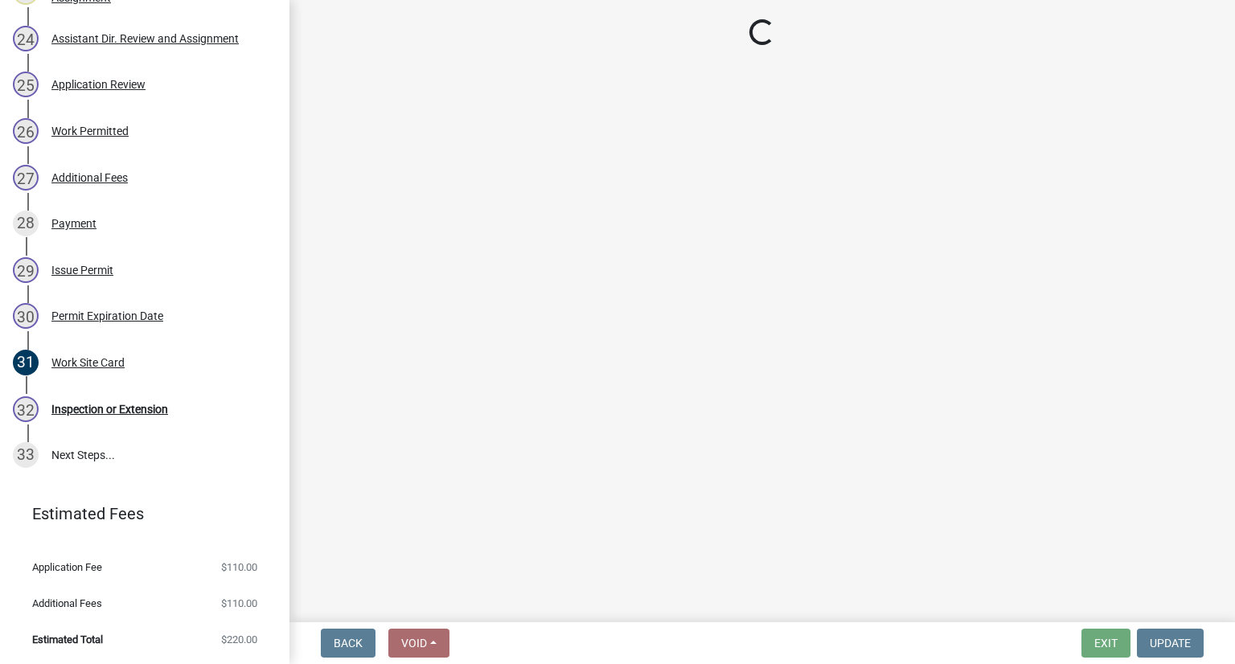
select select "b19d6205-3ca8-4186-ae91-d4c0ebb2bf1e"
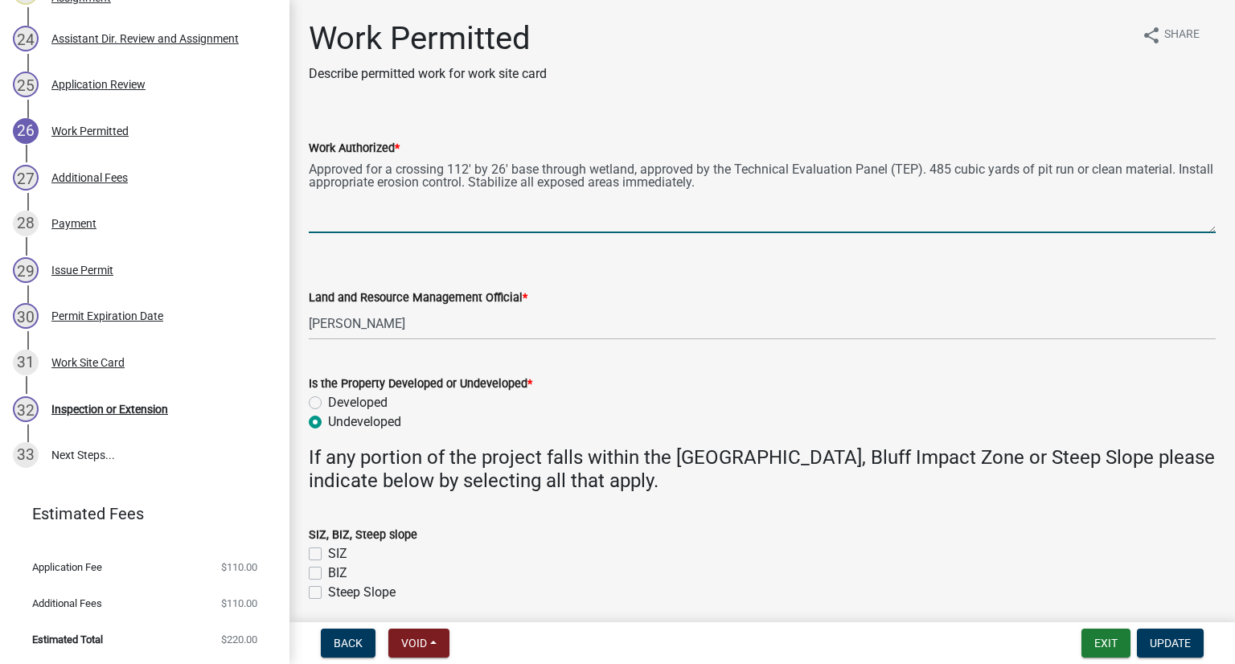
click at [755, 178] on textarea "Approved for a crossing 112' by 26' base through wetland, approved by the Techn…" at bounding box center [762, 196] width 907 height 76
click at [375, 210] on textarea "Approved for a crossing 112' by 26' base through wetland, approved by the Techn…" at bounding box center [762, 196] width 907 height 76
type textarea "Approved for a crossing 112' by 26' base through wetland, approved by the Techn…"
click at [1183, 641] on span "Update" at bounding box center [1169, 643] width 41 height 13
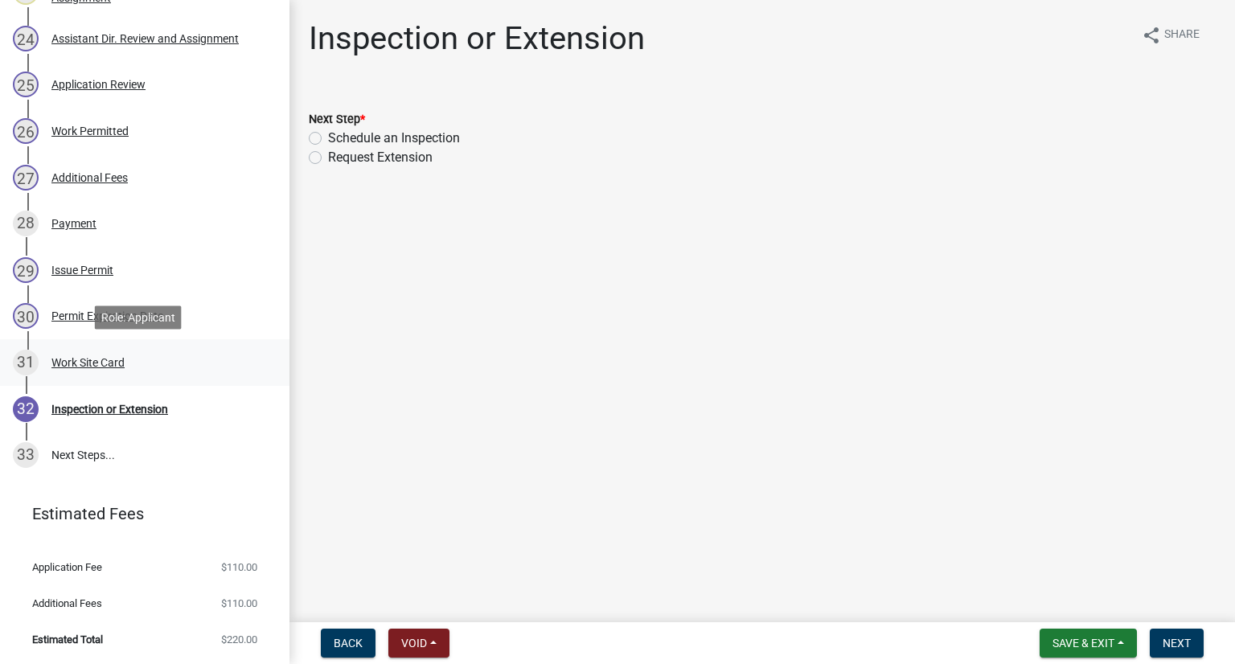
click at [104, 365] on div "Work Site Card" at bounding box center [87, 362] width 73 height 11
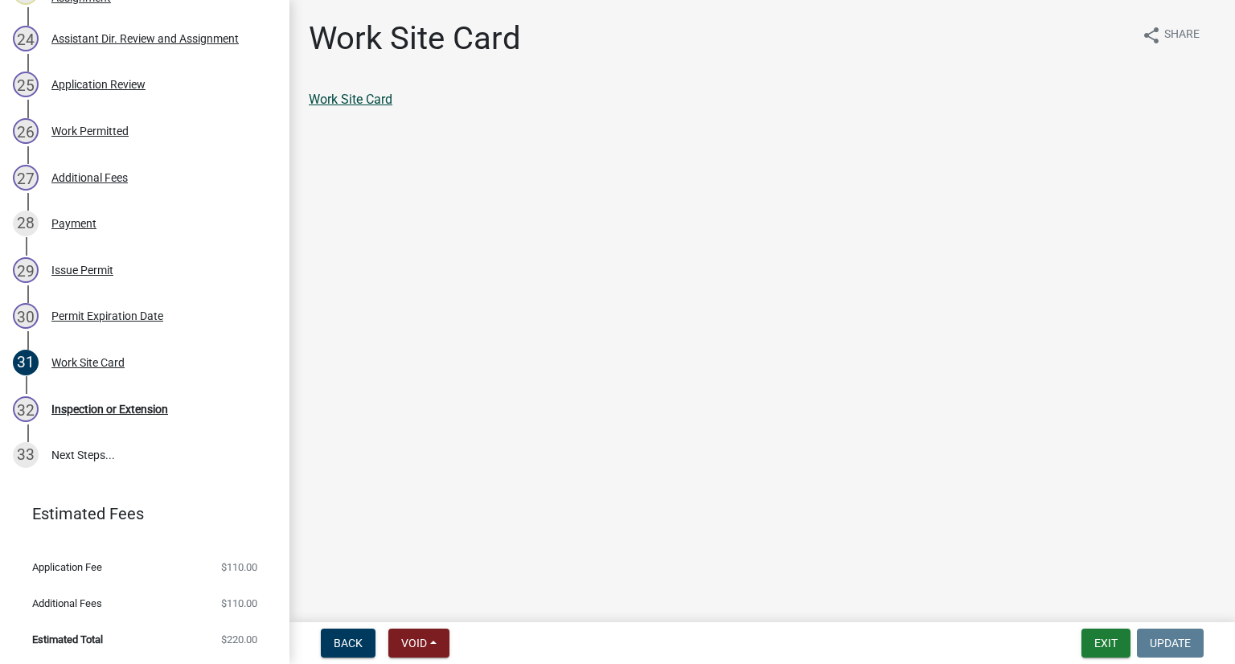
click at [329, 104] on link "Work Site Card" at bounding box center [351, 99] width 84 height 15
